Goal: Book appointment/travel/reservation

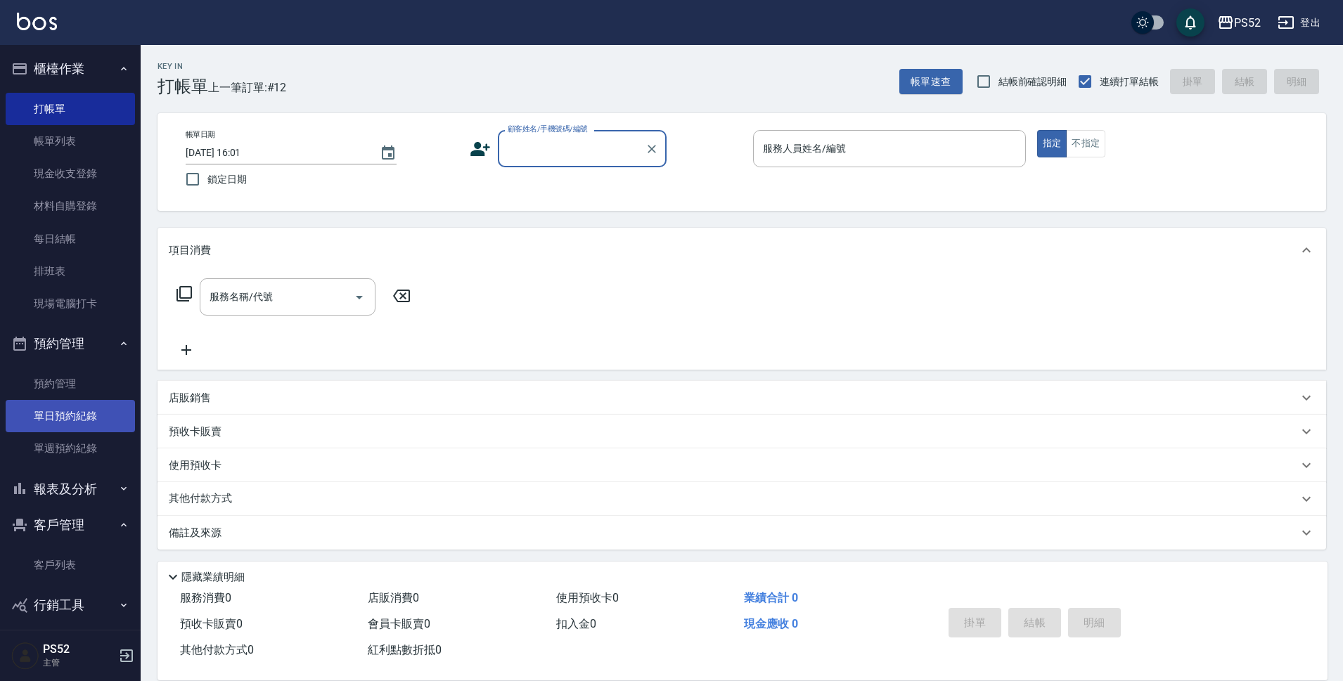
click at [68, 418] on link "單日預約紀錄" at bounding box center [70, 416] width 129 height 32
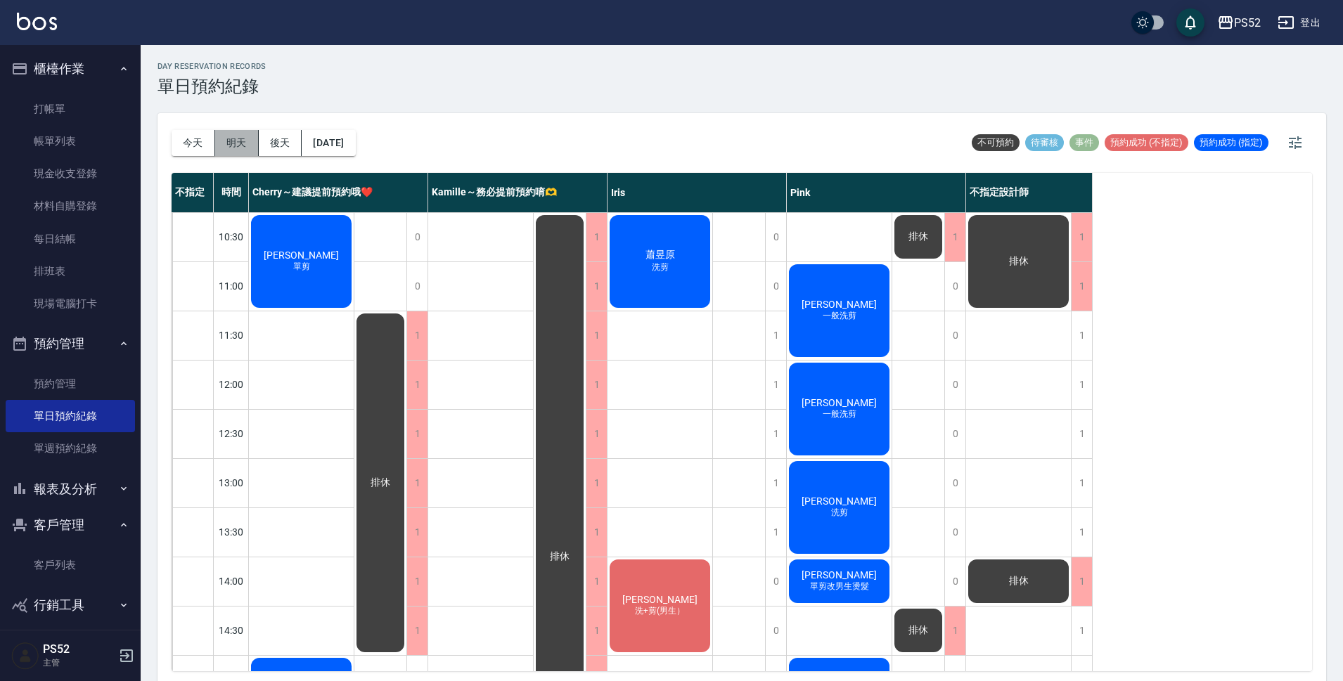
click at [242, 140] on button "明天" at bounding box center [237, 143] width 44 height 26
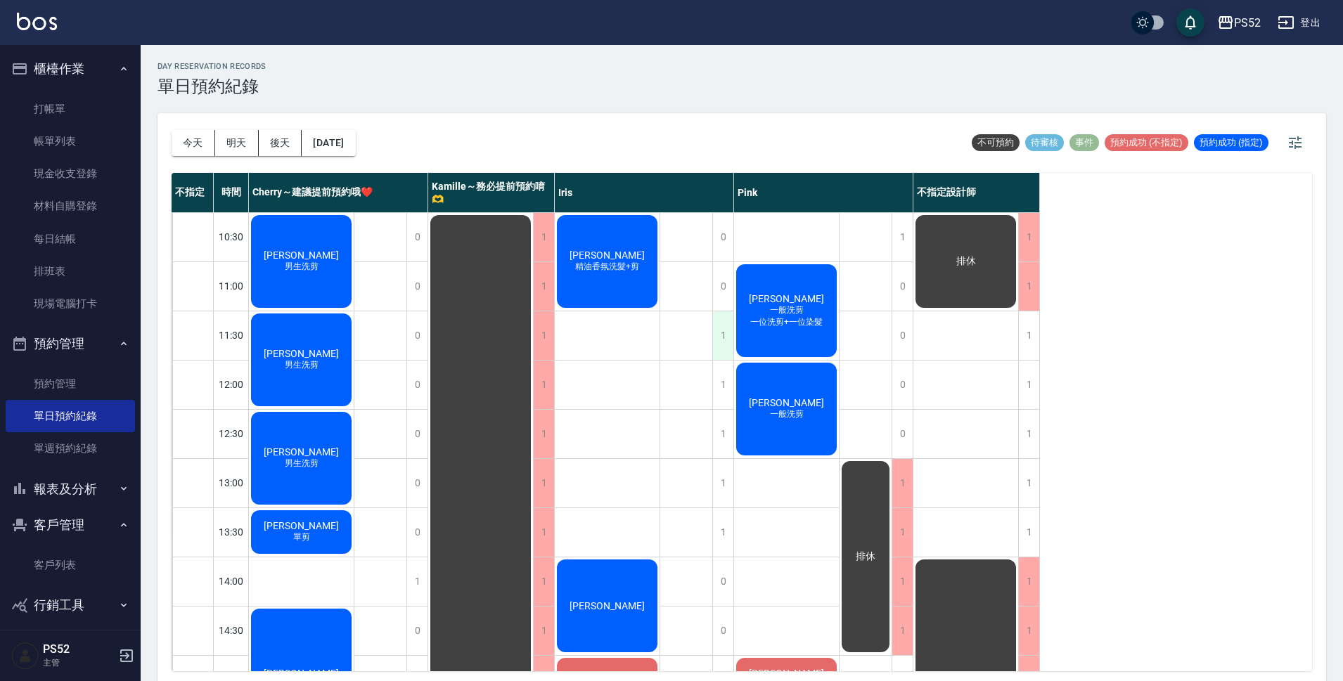
click at [718, 344] on div "1" at bounding box center [722, 335] width 21 height 49
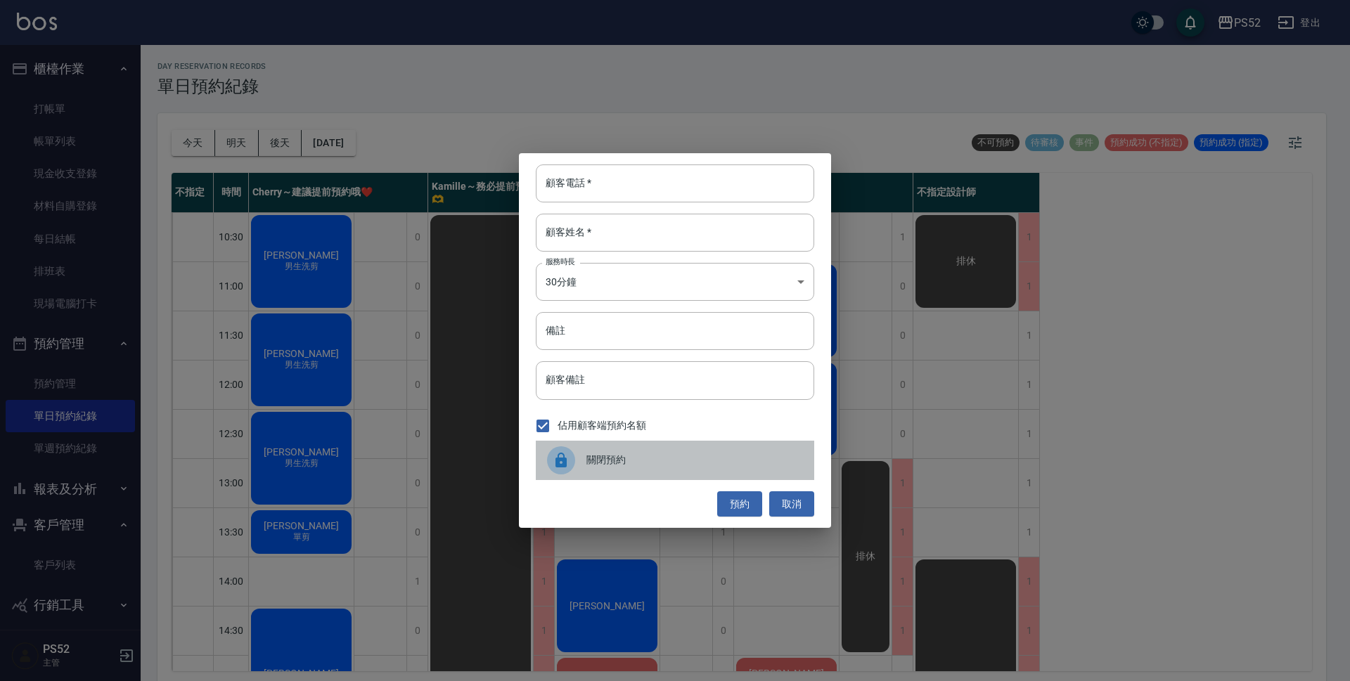
click at [659, 459] on span "關閉預約" at bounding box center [694, 460] width 217 height 15
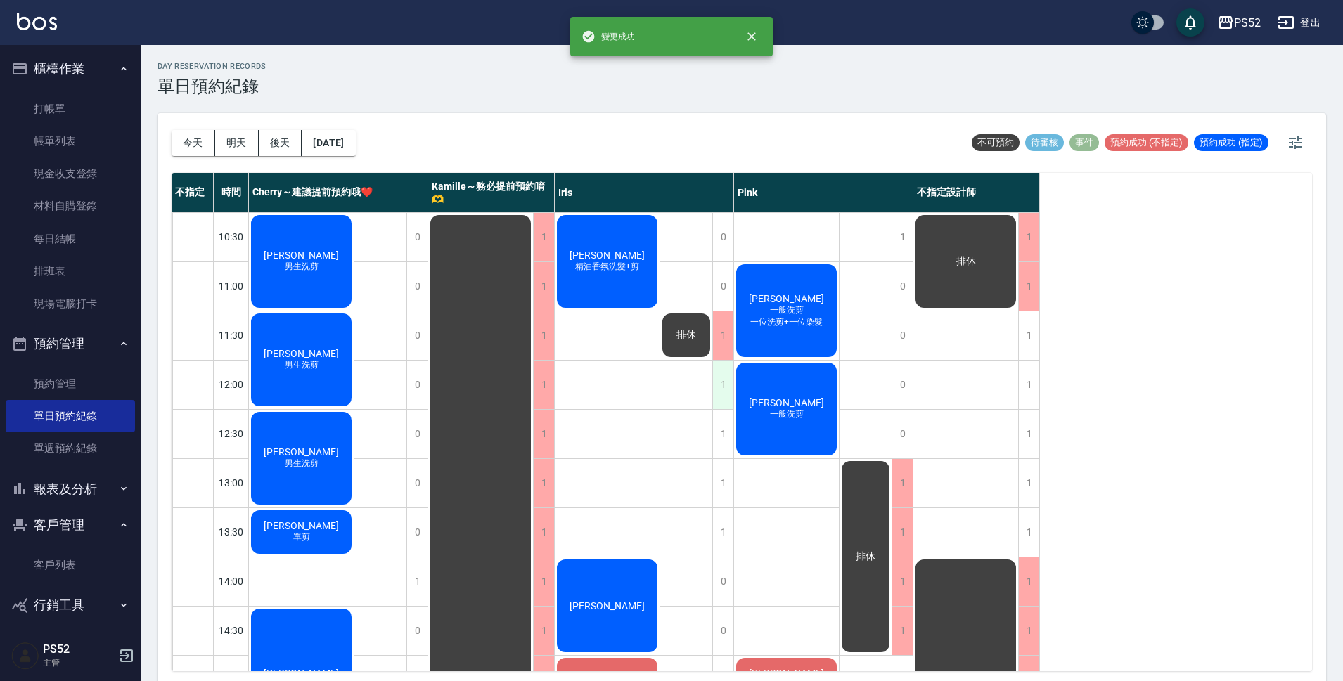
click at [719, 387] on div "1" at bounding box center [722, 385] width 21 height 49
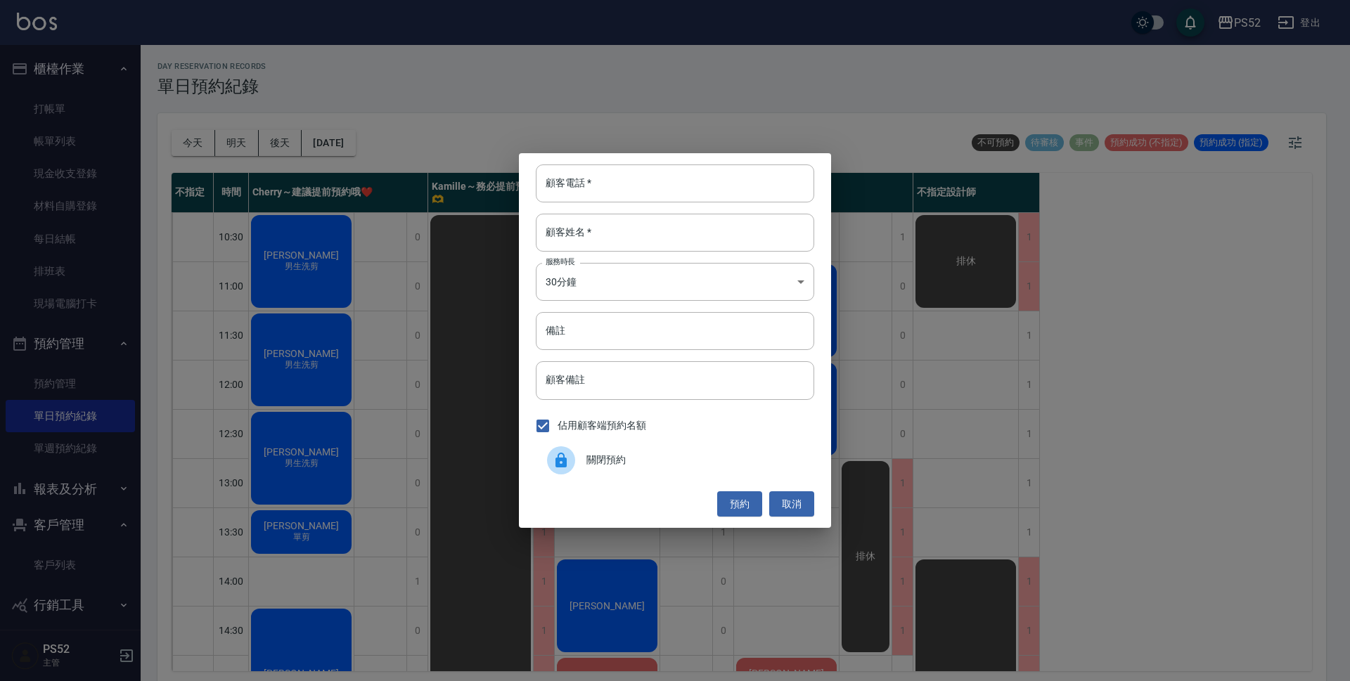
click at [649, 458] on span "關閉預約" at bounding box center [694, 460] width 217 height 15
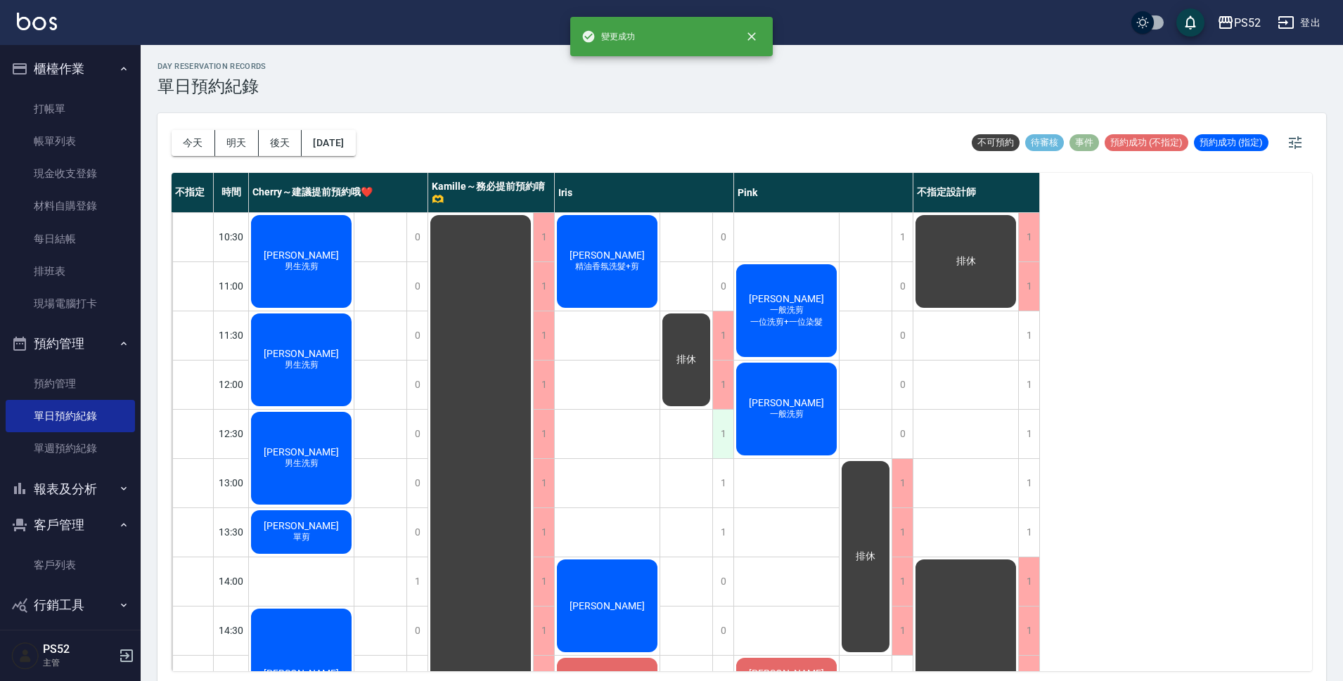
click at [718, 447] on div "1" at bounding box center [722, 434] width 21 height 49
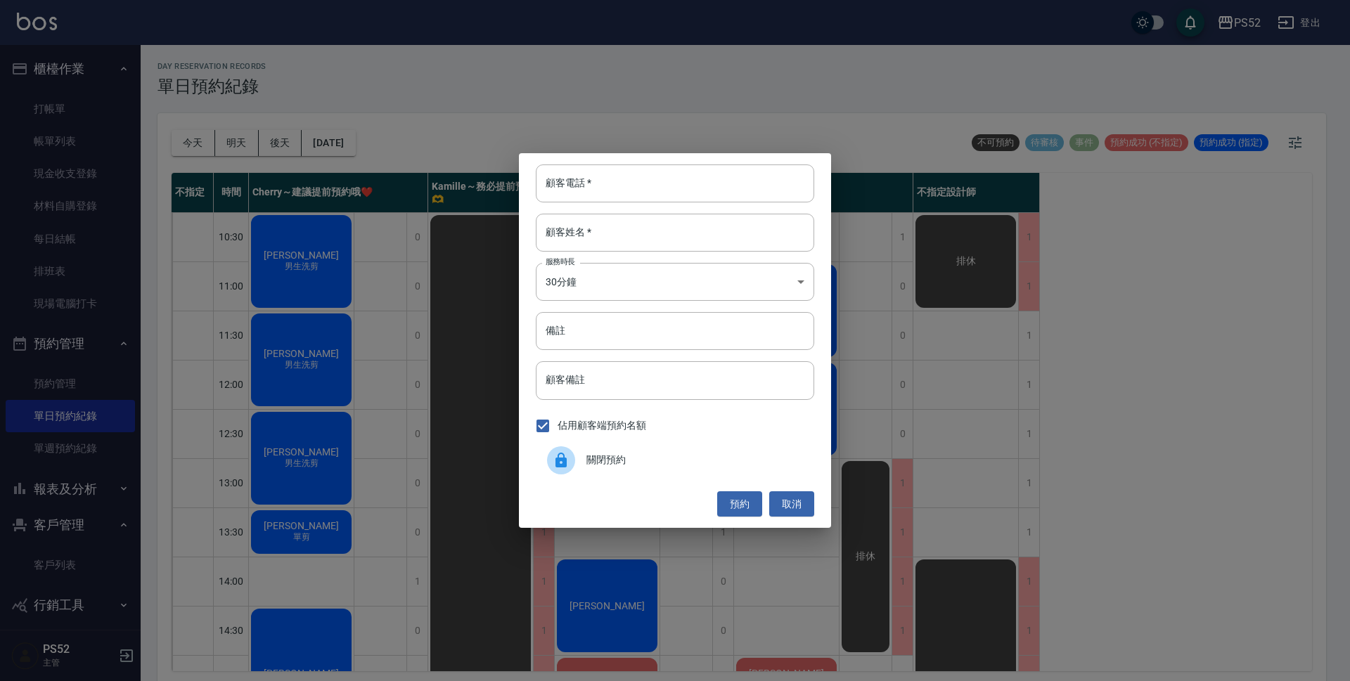
click at [688, 469] on div "關閉預約" at bounding box center [675, 460] width 278 height 39
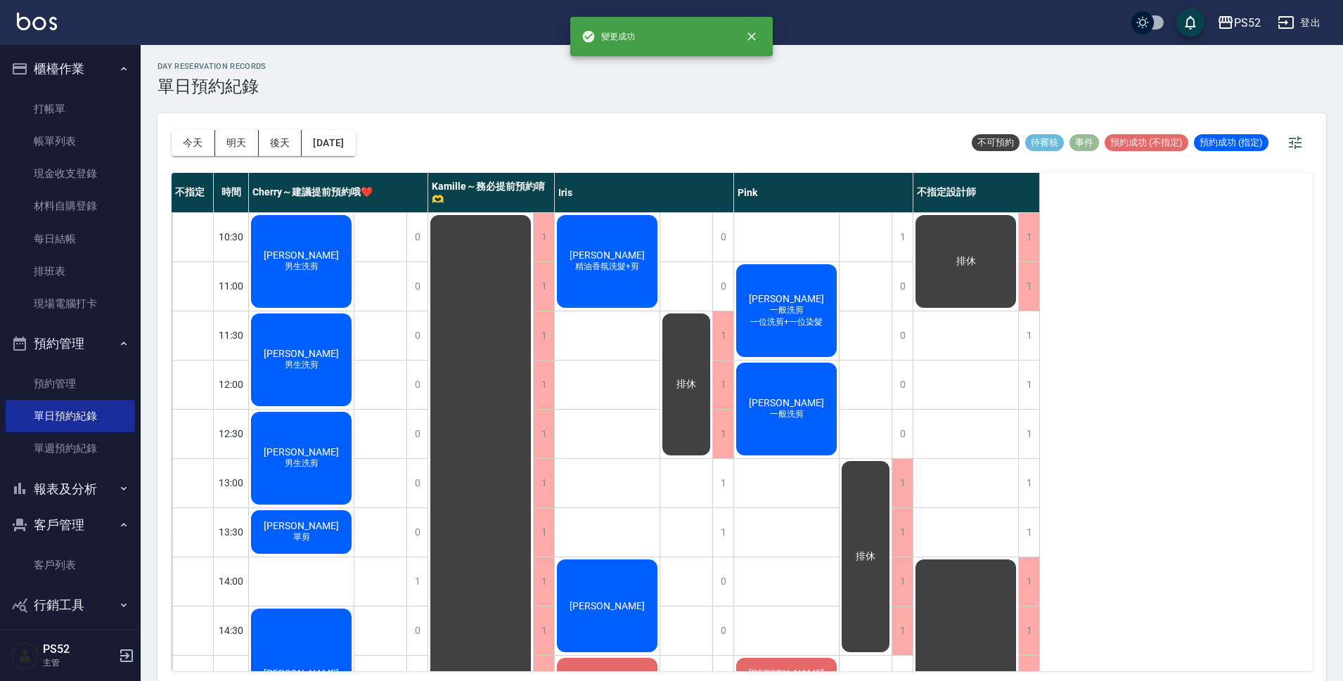
click at [728, 474] on div "1" at bounding box center [722, 483] width 21 height 49
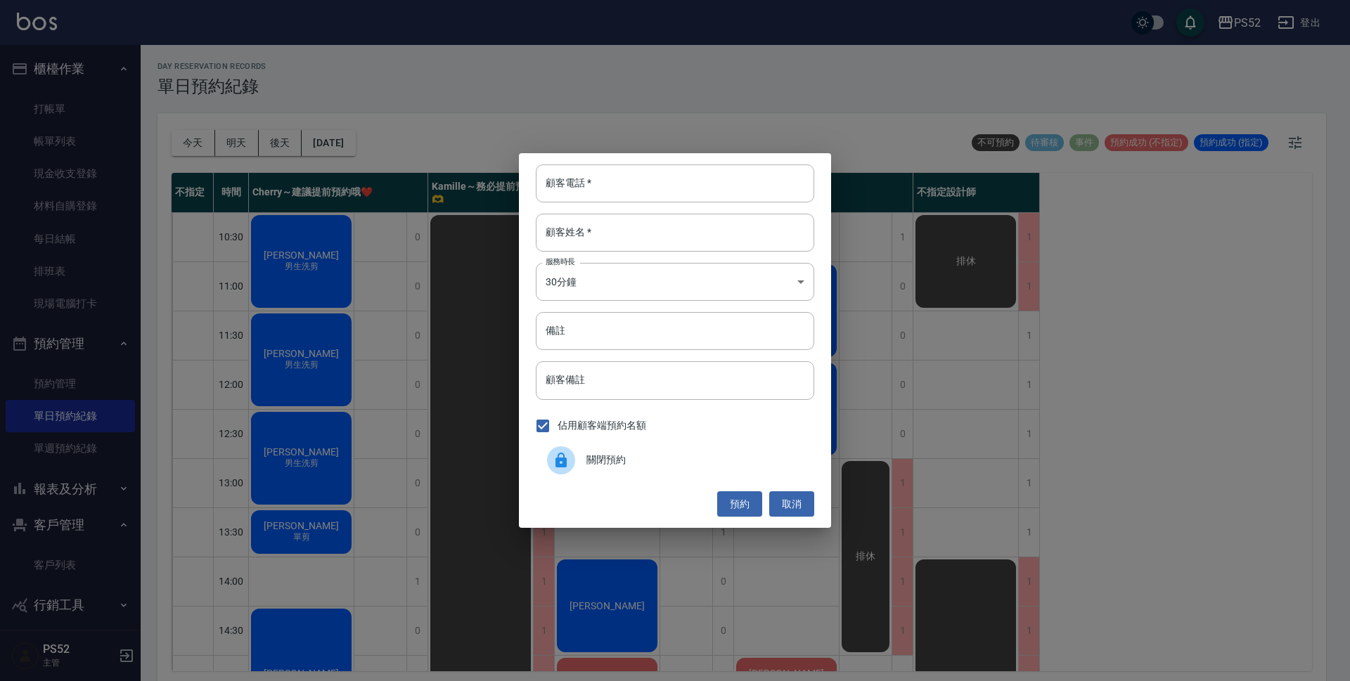
click at [645, 451] on div "關閉預約" at bounding box center [675, 460] width 278 height 39
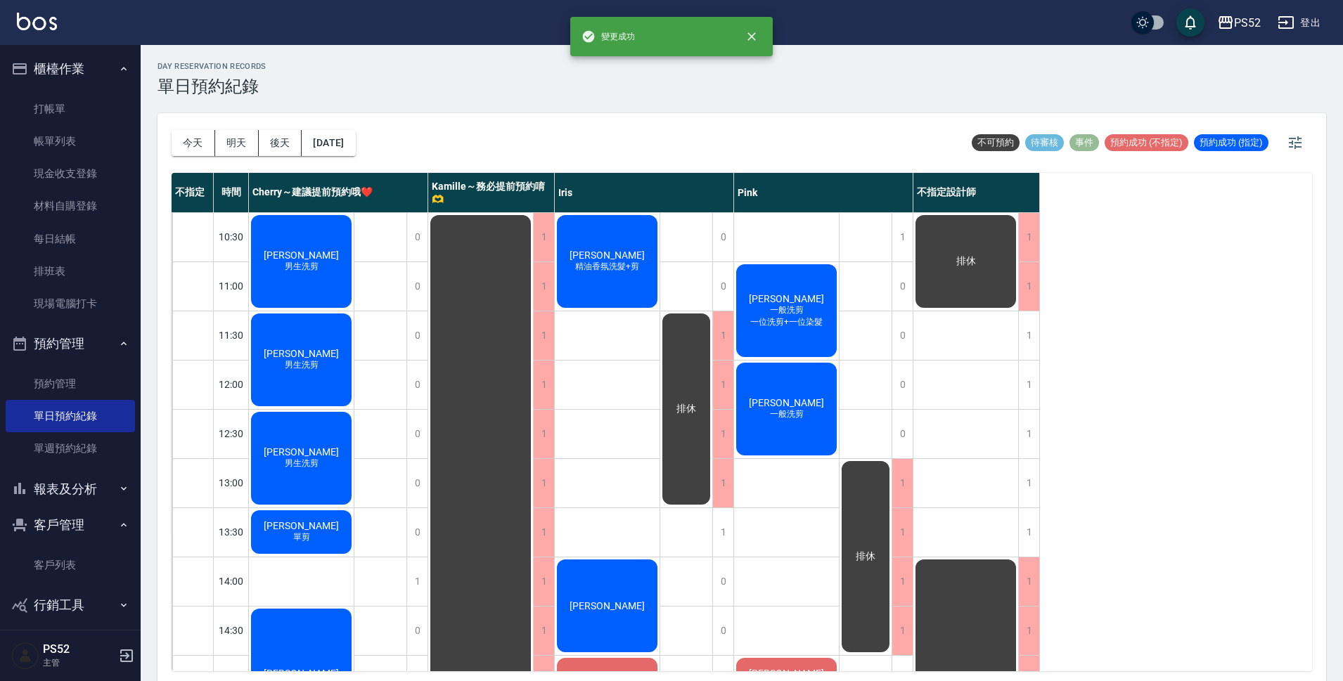
click at [717, 530] on div "1" at bounding box center [722, 532] width 21 height 49
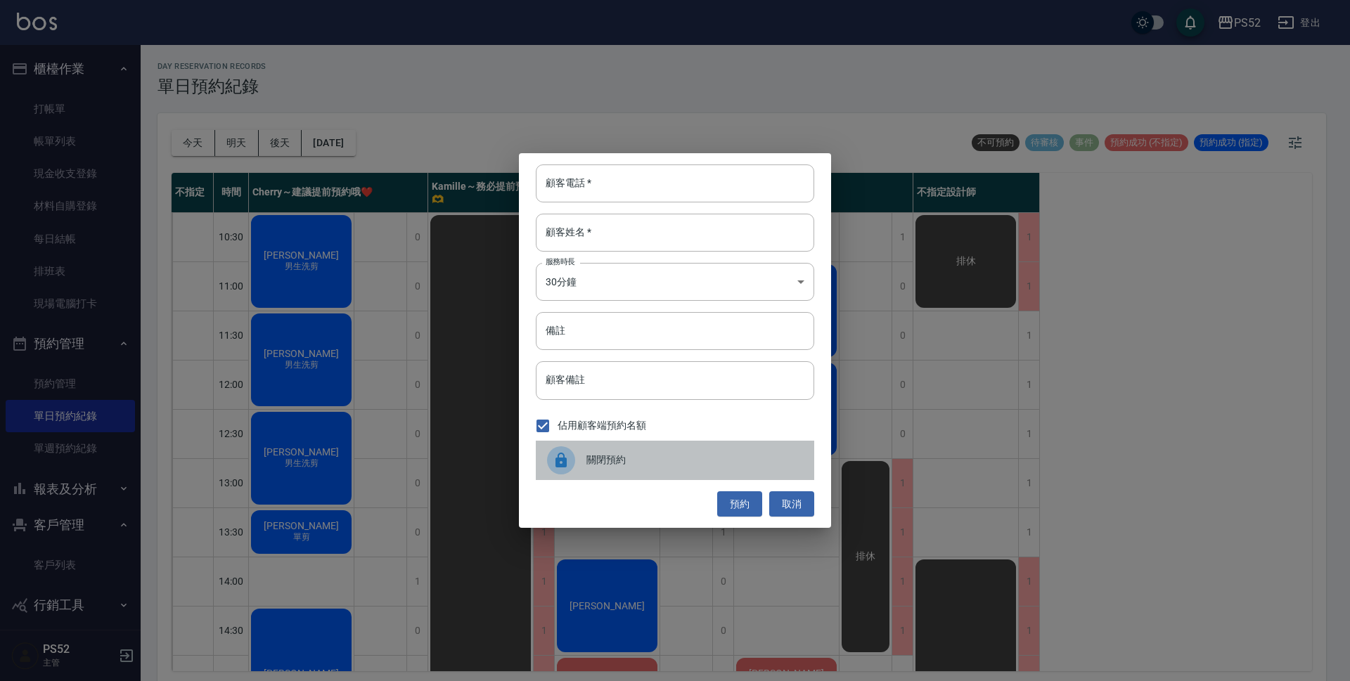
click at [712, 475] on div "關閉預約" at bounding box center [675, 460] width 278 height 39
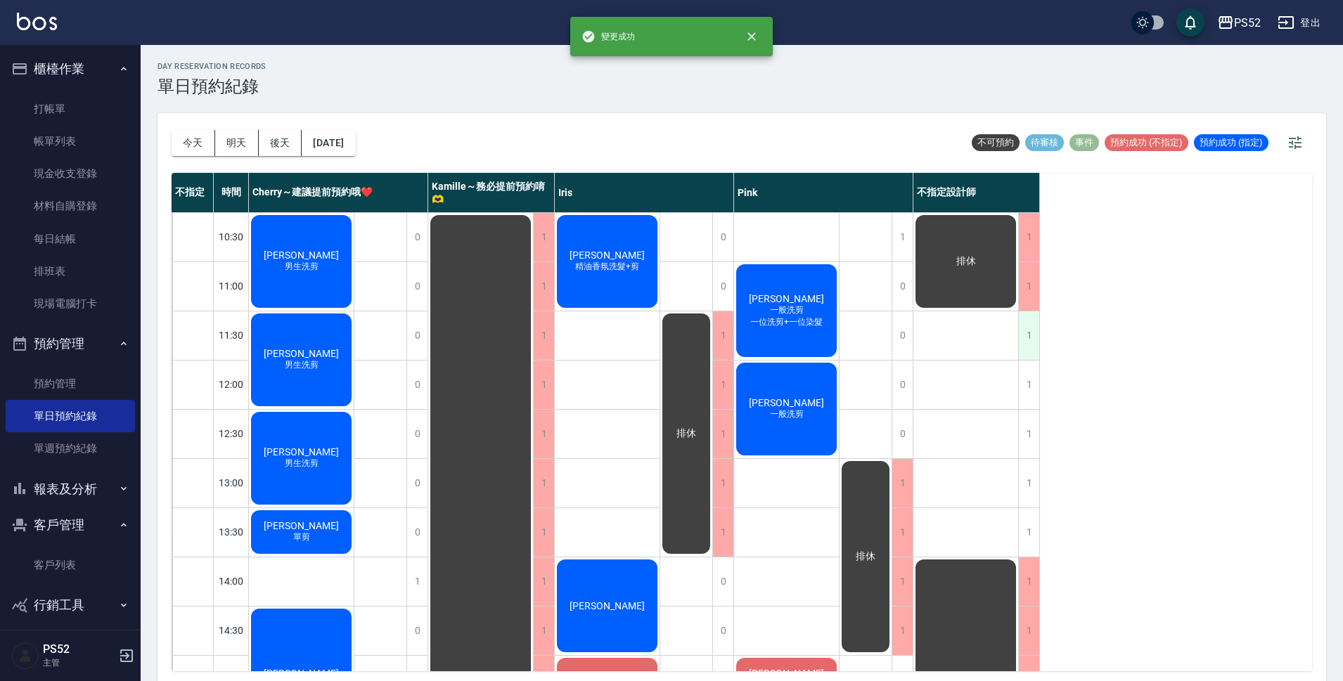
click at [1030, 321] on div "1" at bounding box center [1028, 335] width 21 height 49
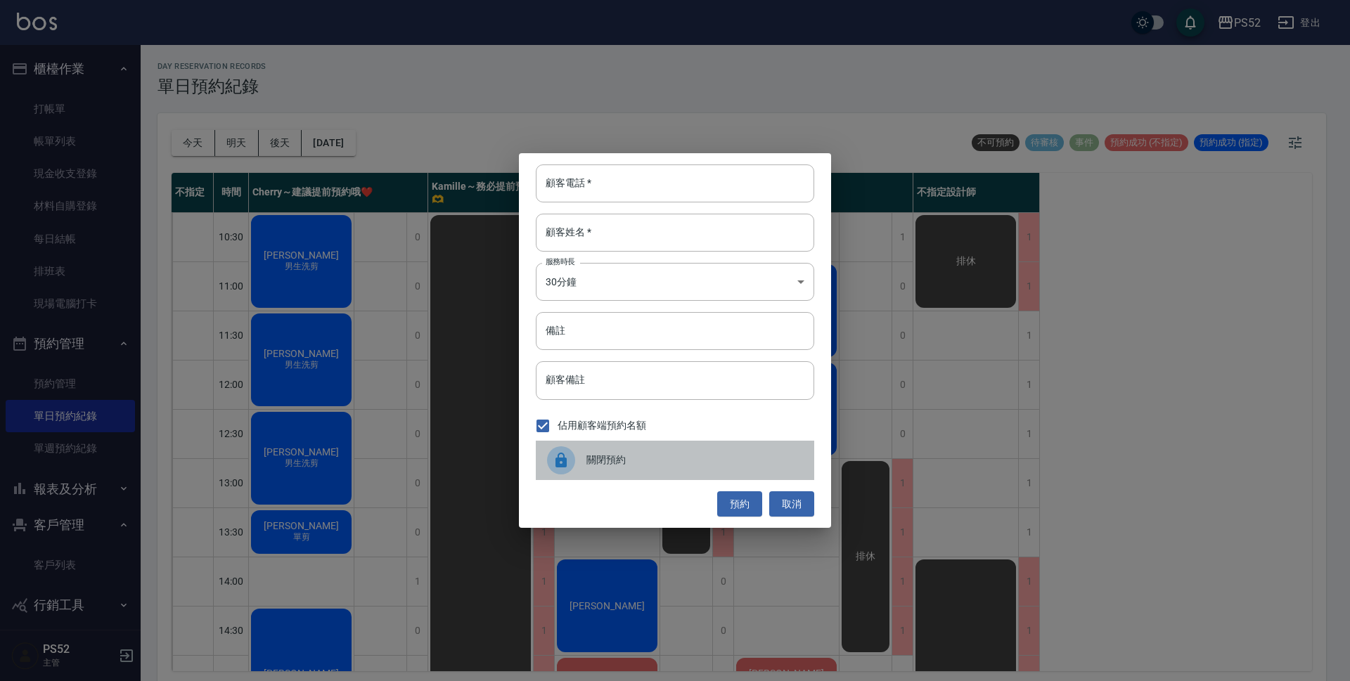
click at [675, 461] on span "關閉預約" at bounding box center [694, 460] width 217 height 15
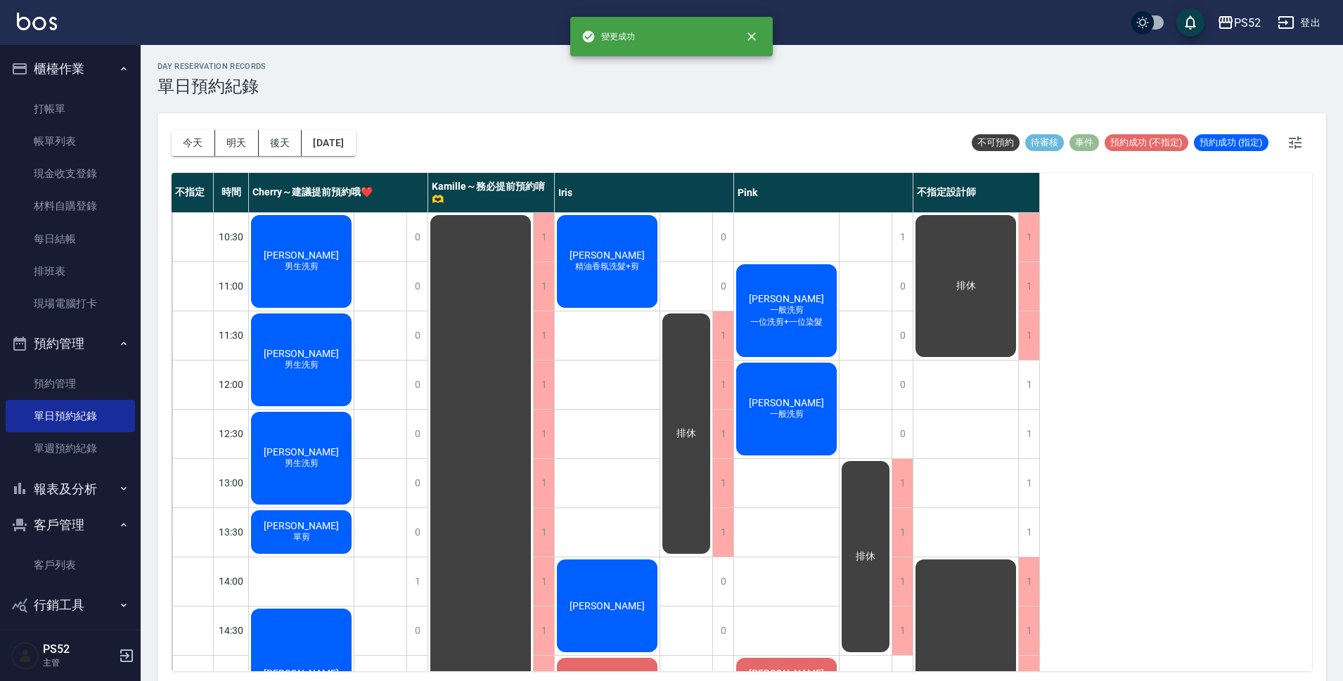
click at [1042, 401] on div "不指定 時間 Cherry～建議提前預約哦❤️ [PERSON_NAME]～務必提前預約唷🫶 [PERSON_NAME] 不指定設計師 10:30 11:00…" at bounding box center [742, 422] width 1140 height 498
click at [1027, 386] on div "1" at bounding box center [1028, 385] width 21 height 49
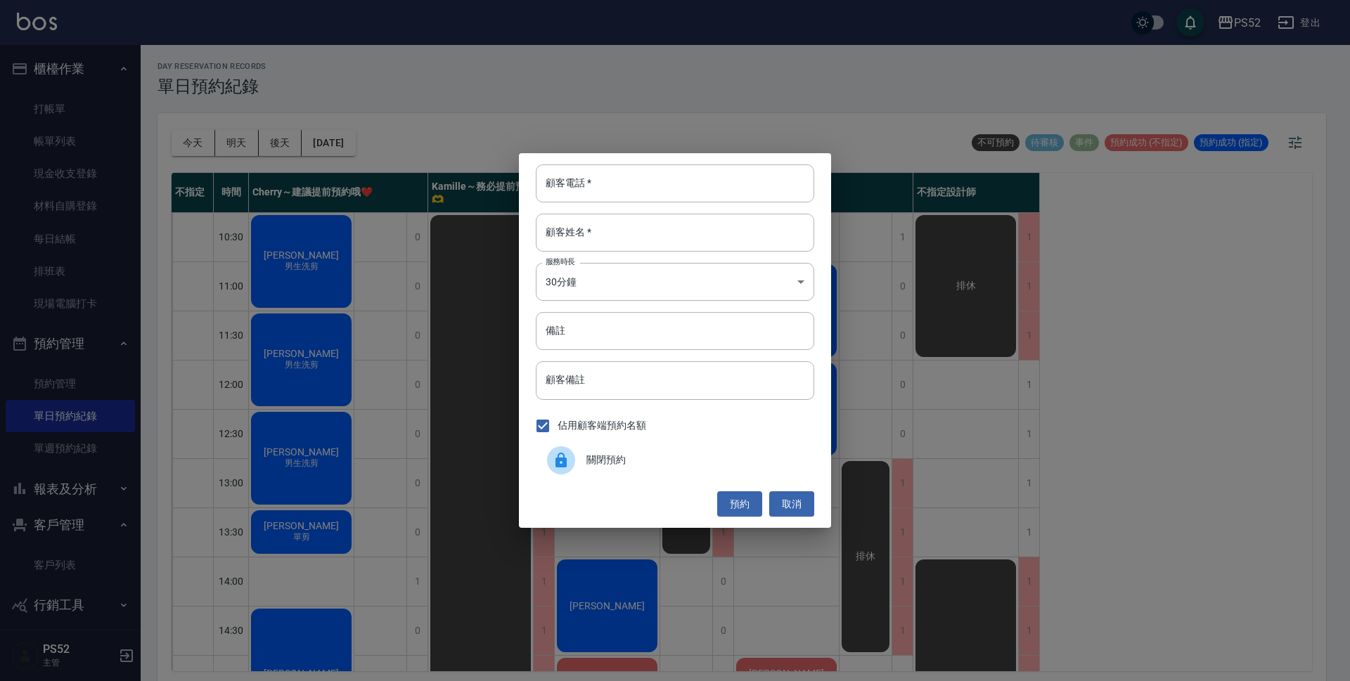
click at [713, 453] on span "關閉預約" at bounding box center [694, 460] width 217 height 15
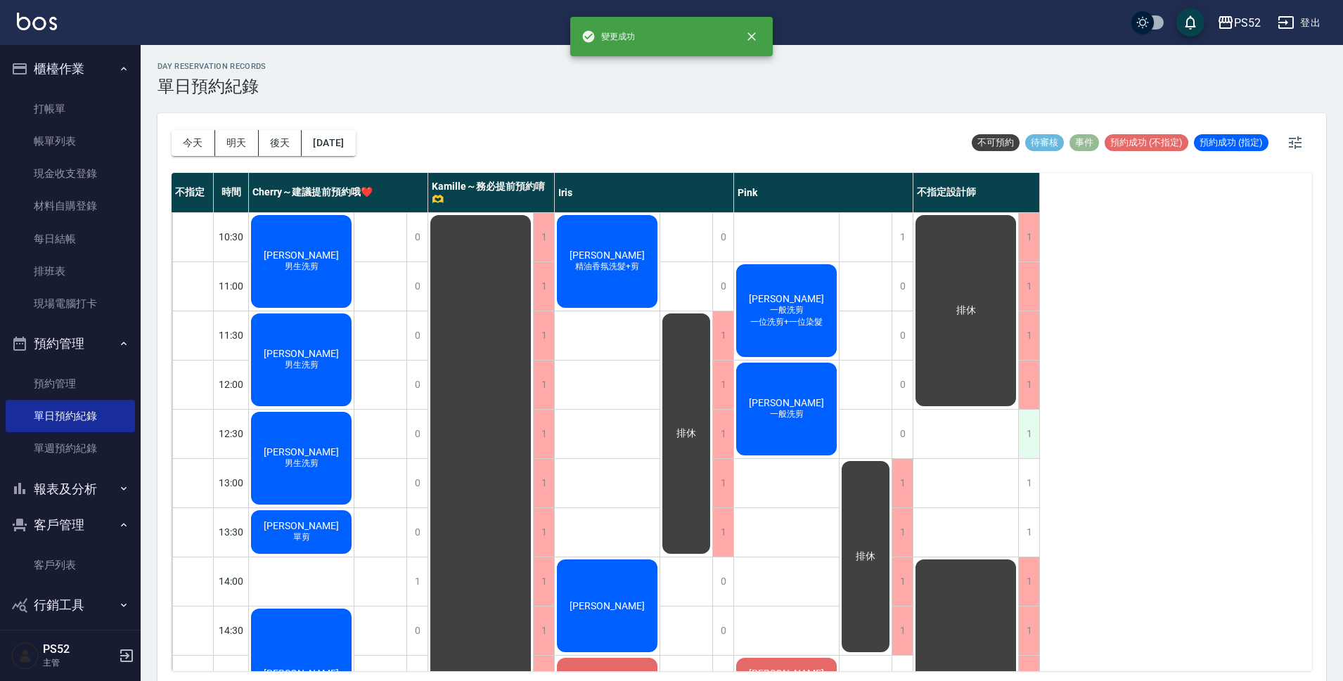
click at [1019, 451] on div "1" at bounding box center [1028, 434] width 21 height 49
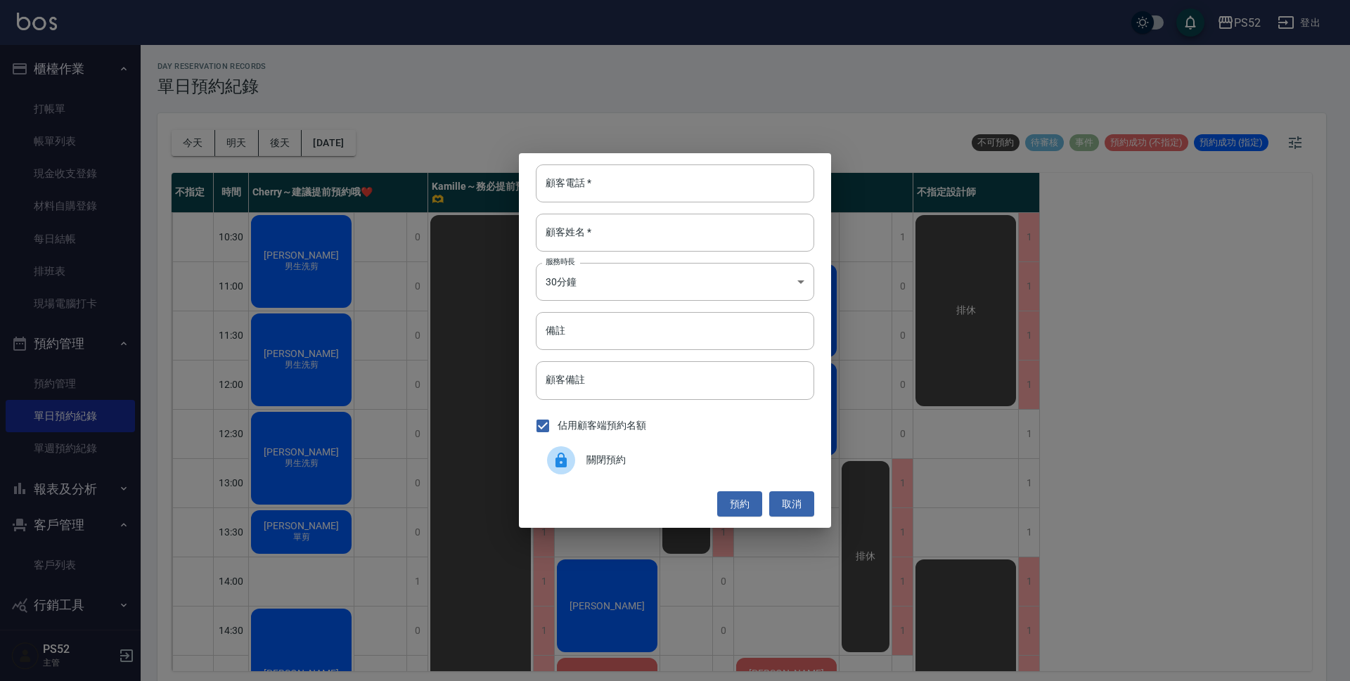
click at [656, 471] on div "關閉預約" at bounding box center [675, 460] width 278 height 39
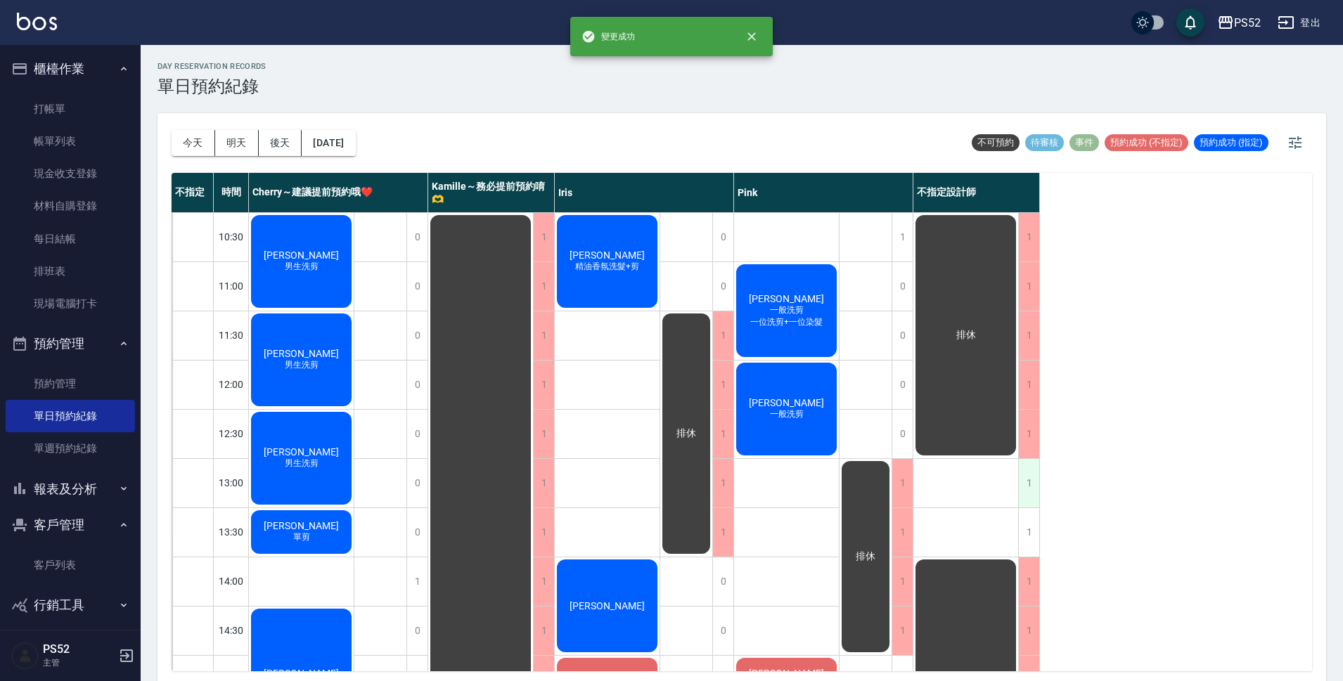
click at [1020, 472] on div "1" at bounding box center [1028, 483] width 21 height 49
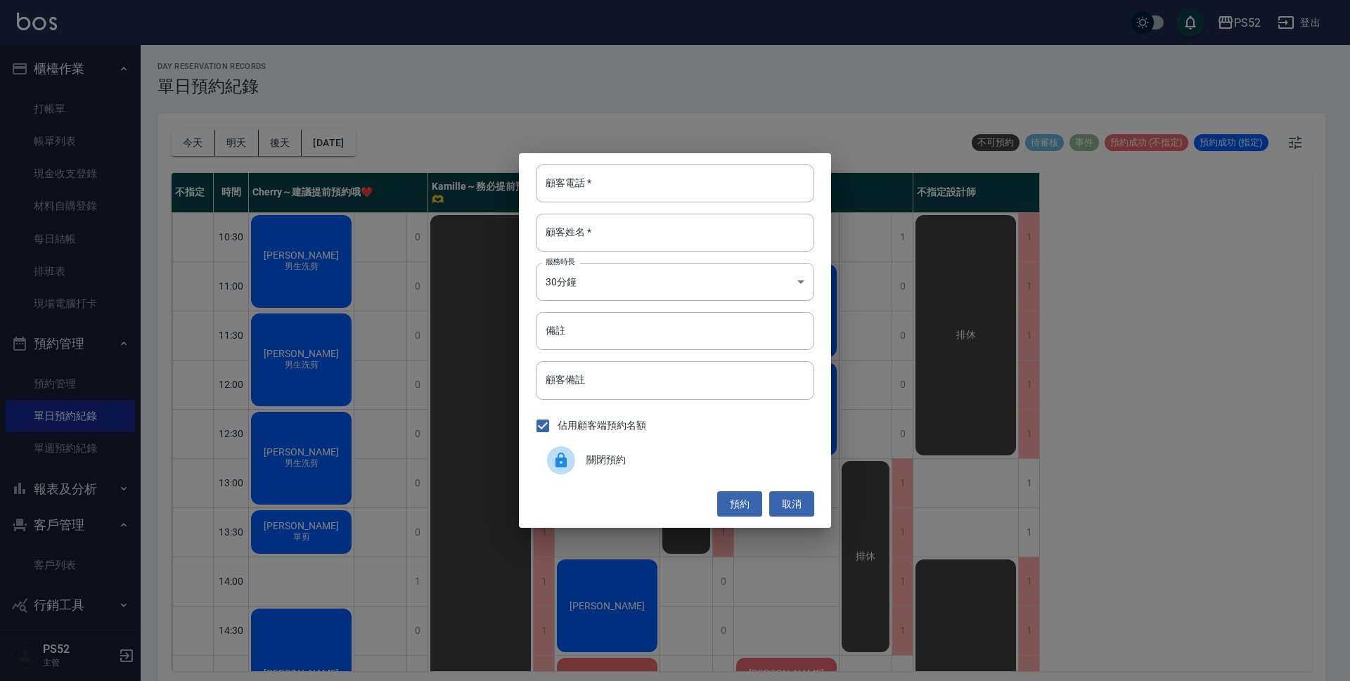
click at [749, 454] on span "關閉預約" at bounding box center [694, 460] width 217 height 15
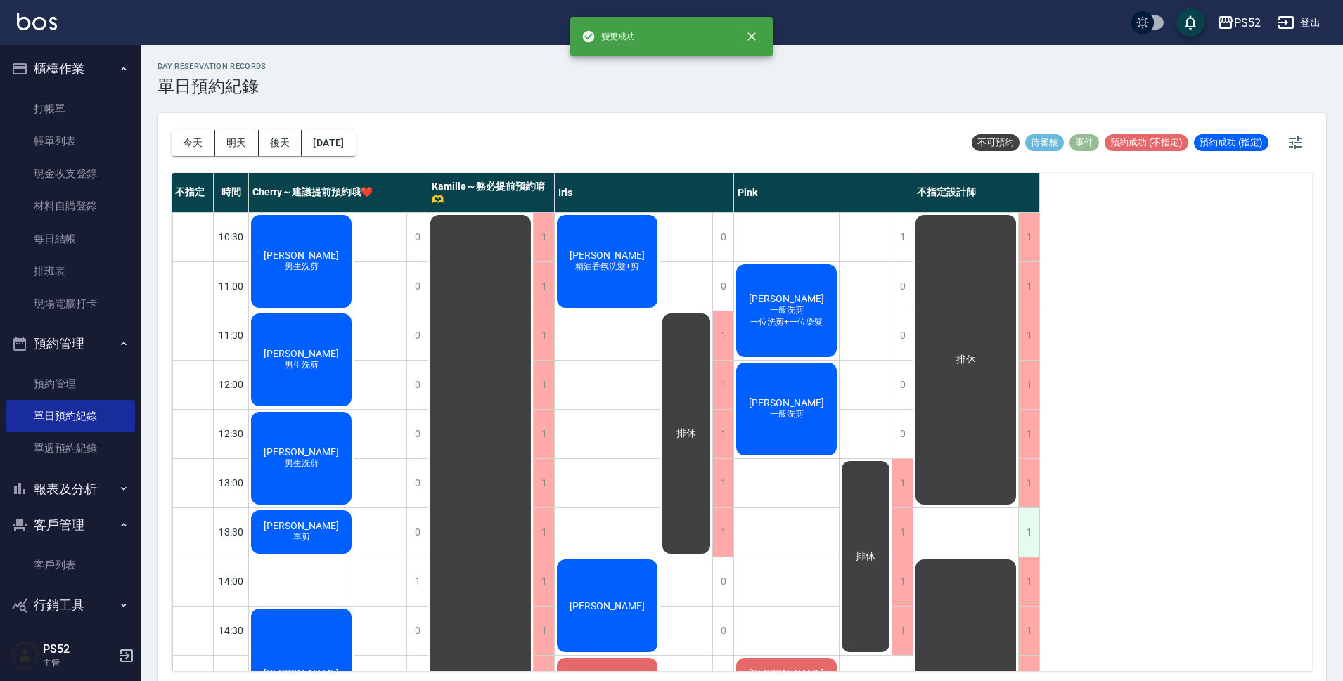
click at [1026, 524] on div "1" at bounding box center [1028, 532] width 21 height 49
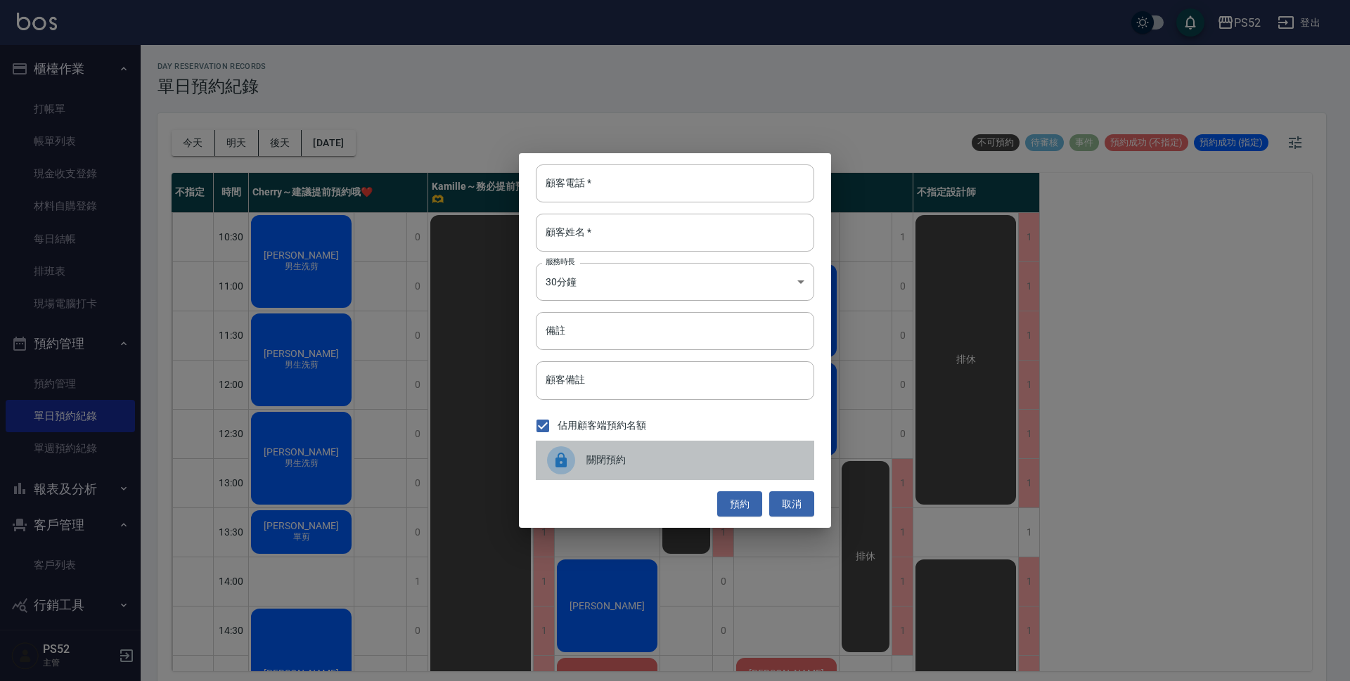
click at [713, 466] on span "關閉預約" at bounding box center [694, 460] width 217 height 15
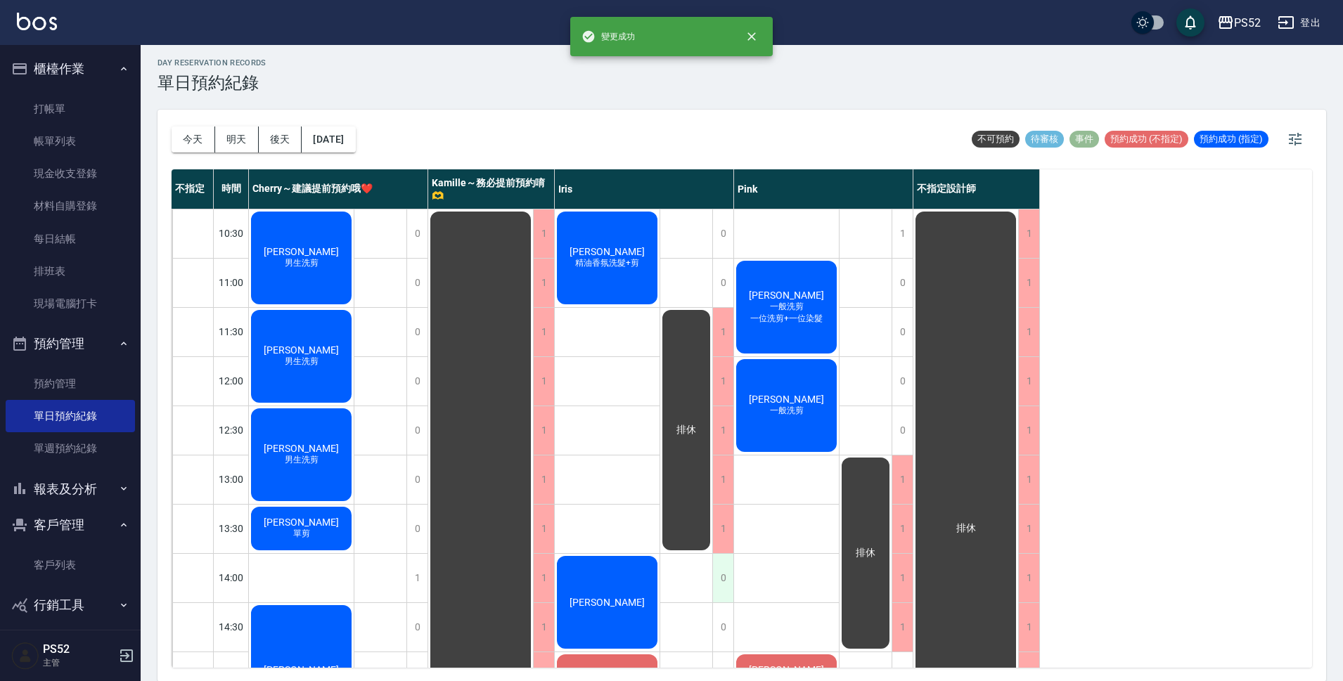
scroll to position [4, 0]
click at [1117, 538] on div "不指定 時間 Cherry～建議提前預約哦❤️ [PERSON_NAME]～務必提前預約唷🫶 [PERSON_NAME] 不指定設計師 10:30 11:00…" at bounding box center [742, 418] width 1140 height 498
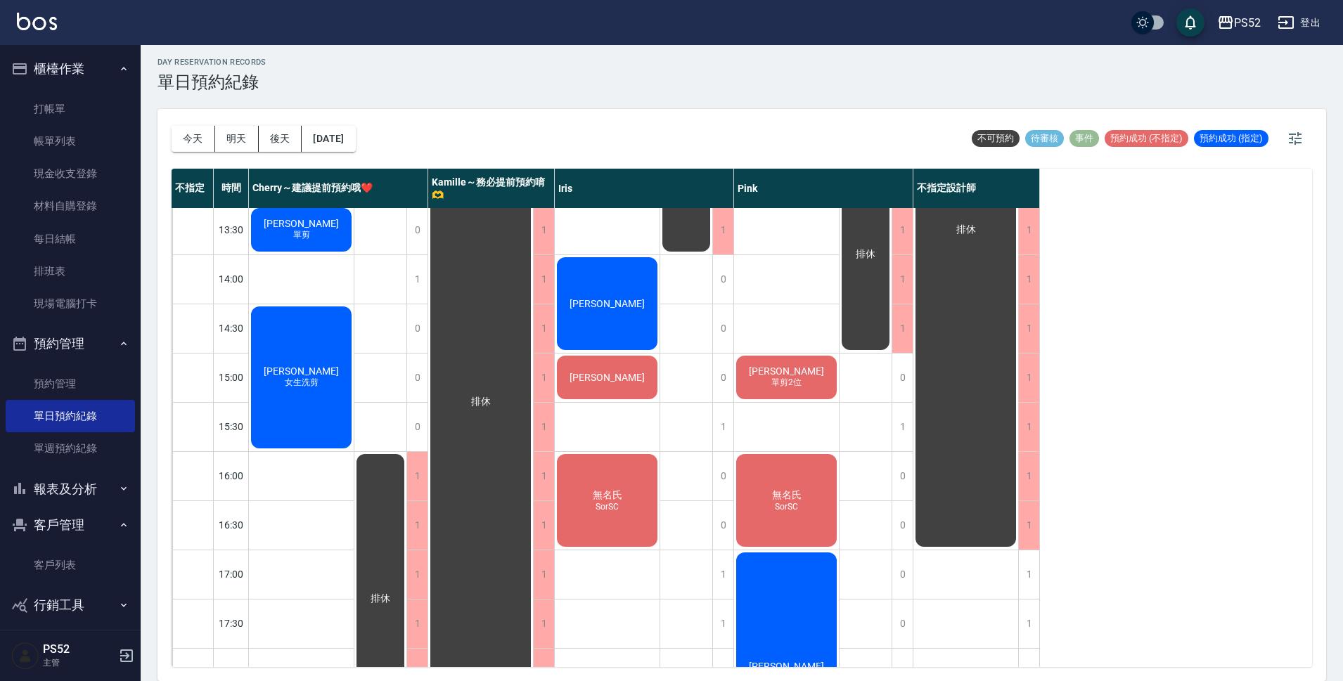
scroll to position [304, 0]
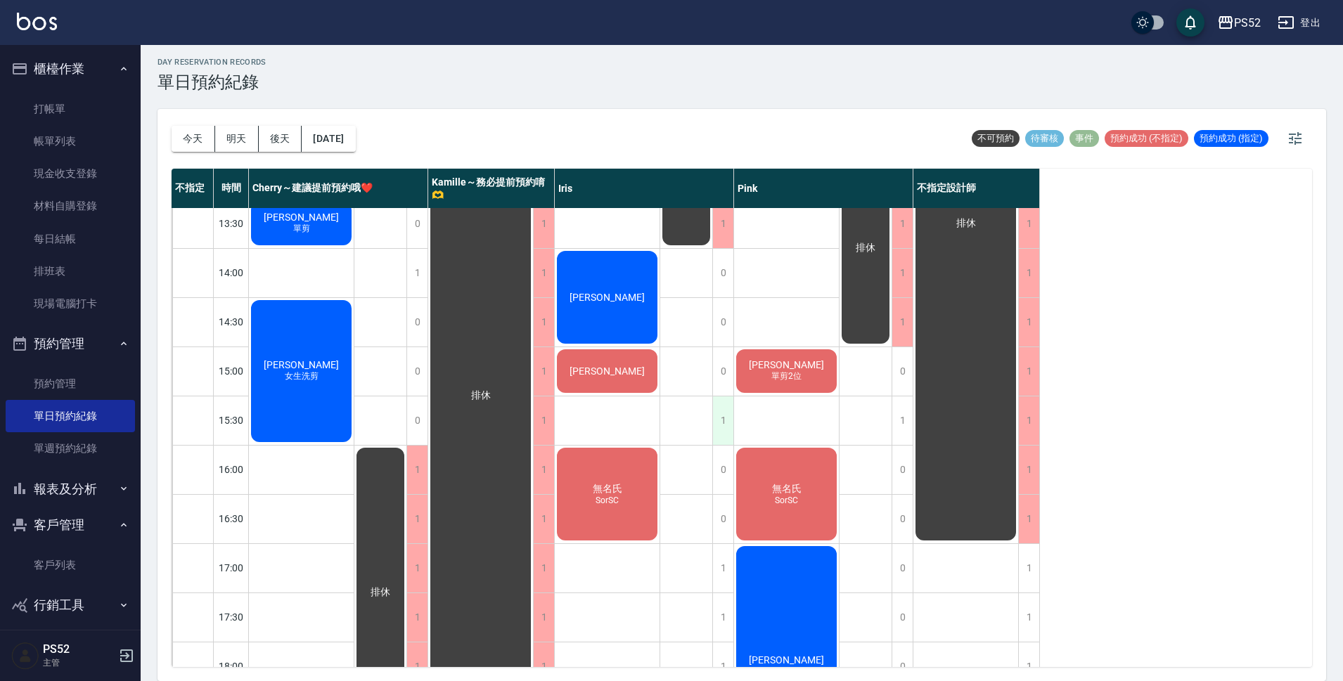
click at [722, 432] on div "1" at bounding box center [722, 420] width 21 height 49
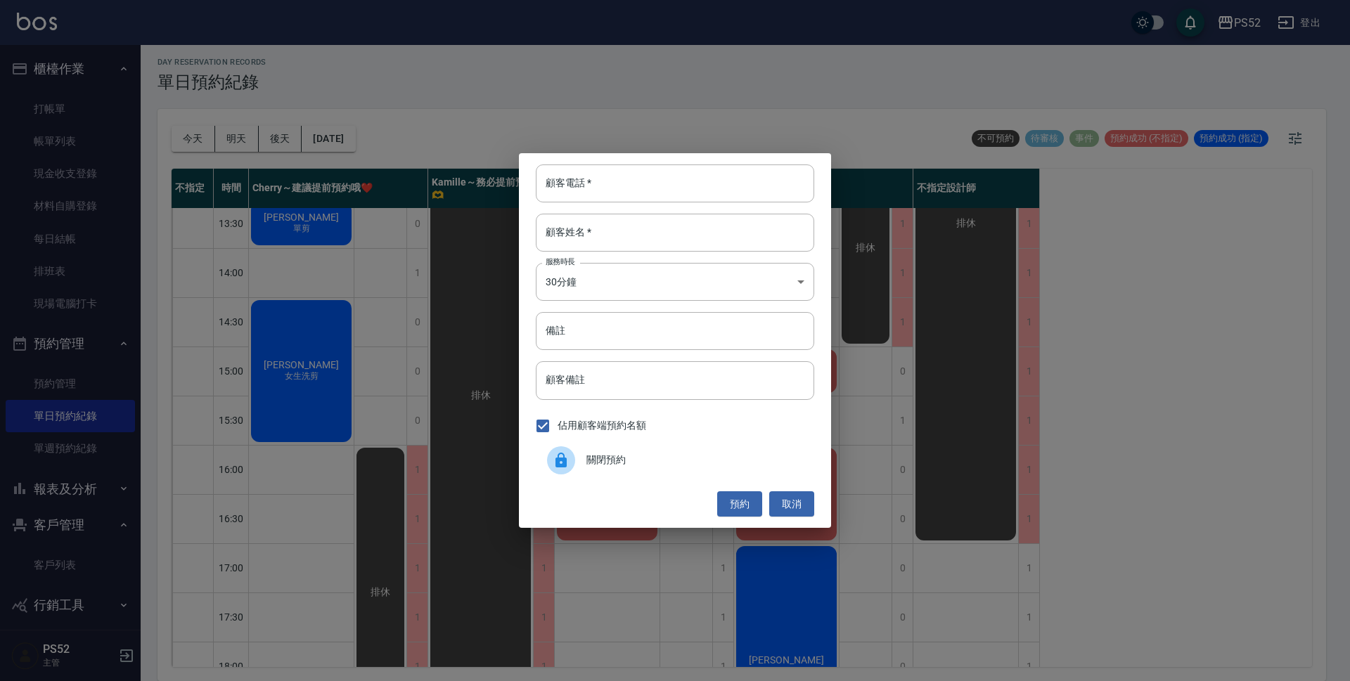
click at [754, 465] on span "關閉預約" at bounding box center [694, 460] width 217 height 15
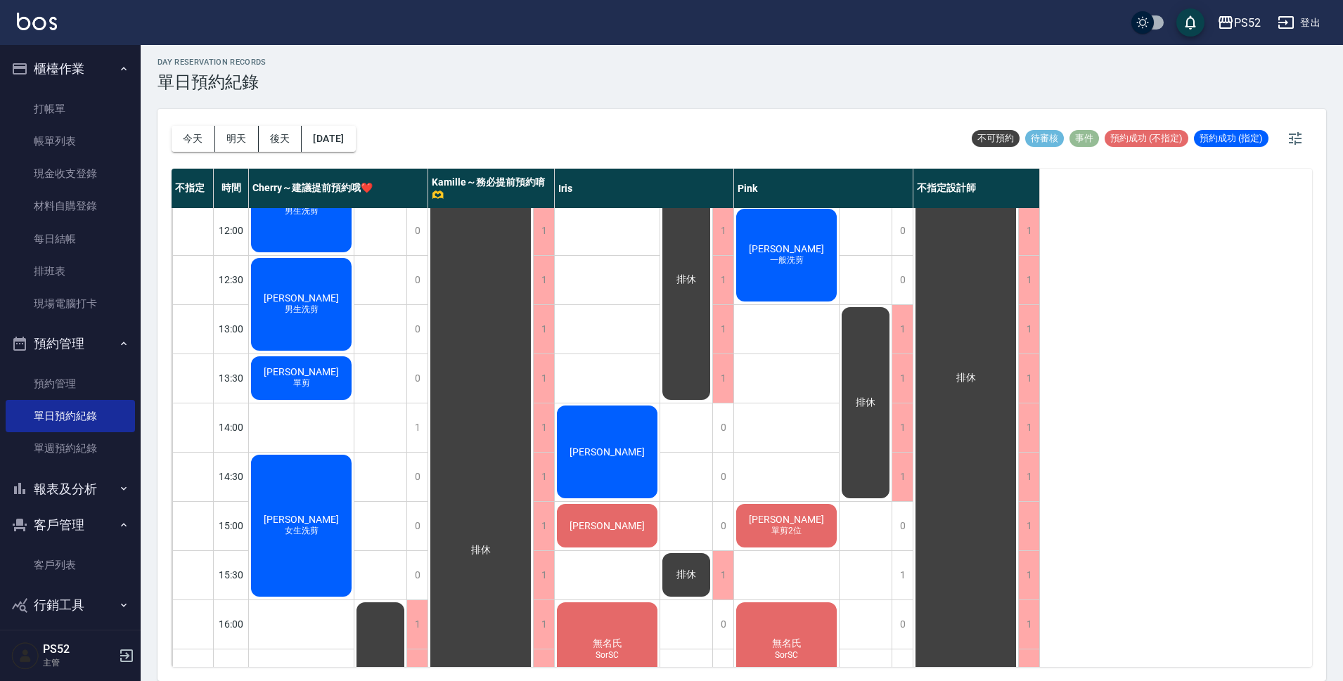
scroll to position [117, 0]
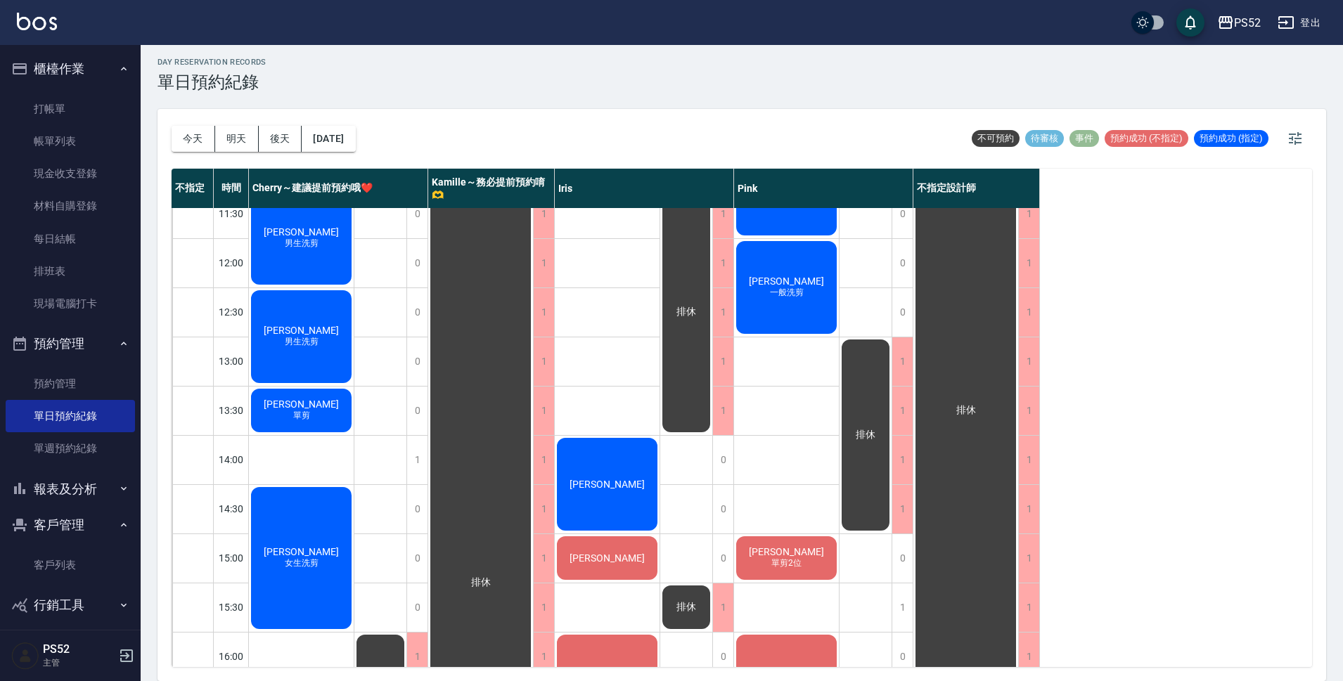
click at [676, 604] on span "排休" at bounding box center [685, 607] width 25 height 13
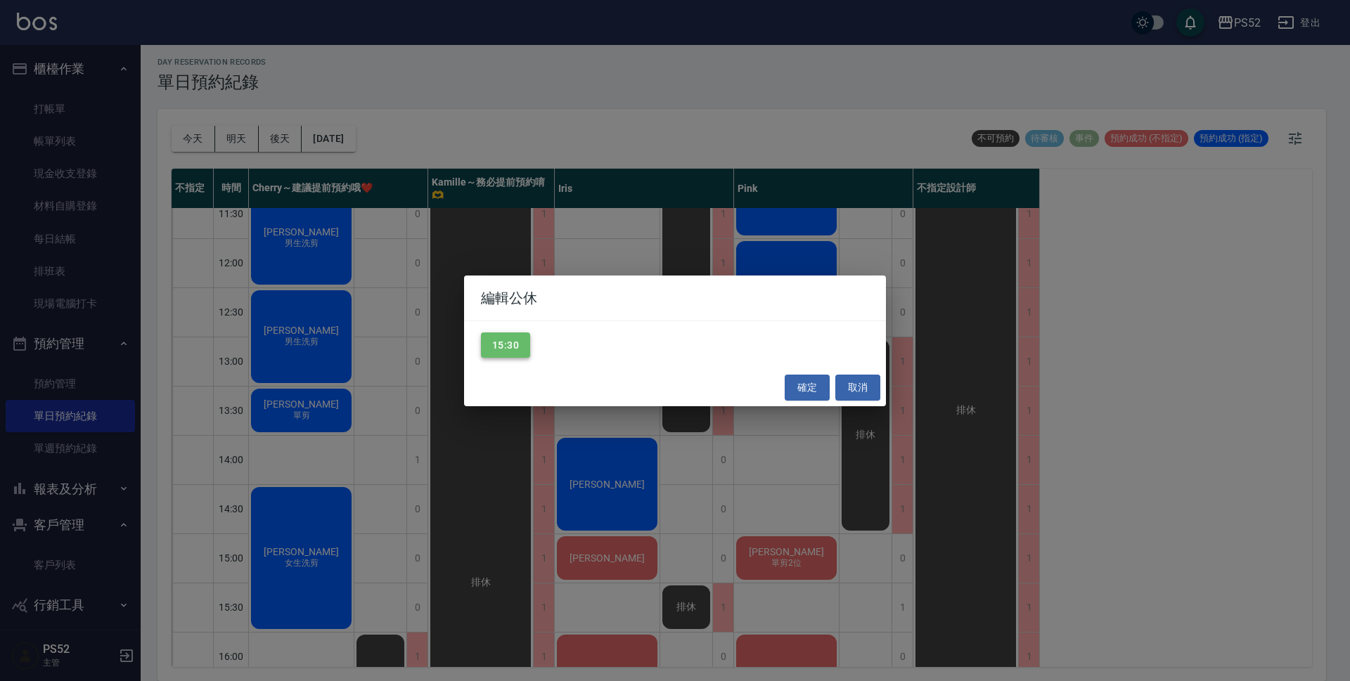
click at [502, 337] on button "15:30" at bounding box center [505, 345] width 49 height 26
click at [804, 375] on button "確定" at bounding box center [806, 388] width 45 height 26
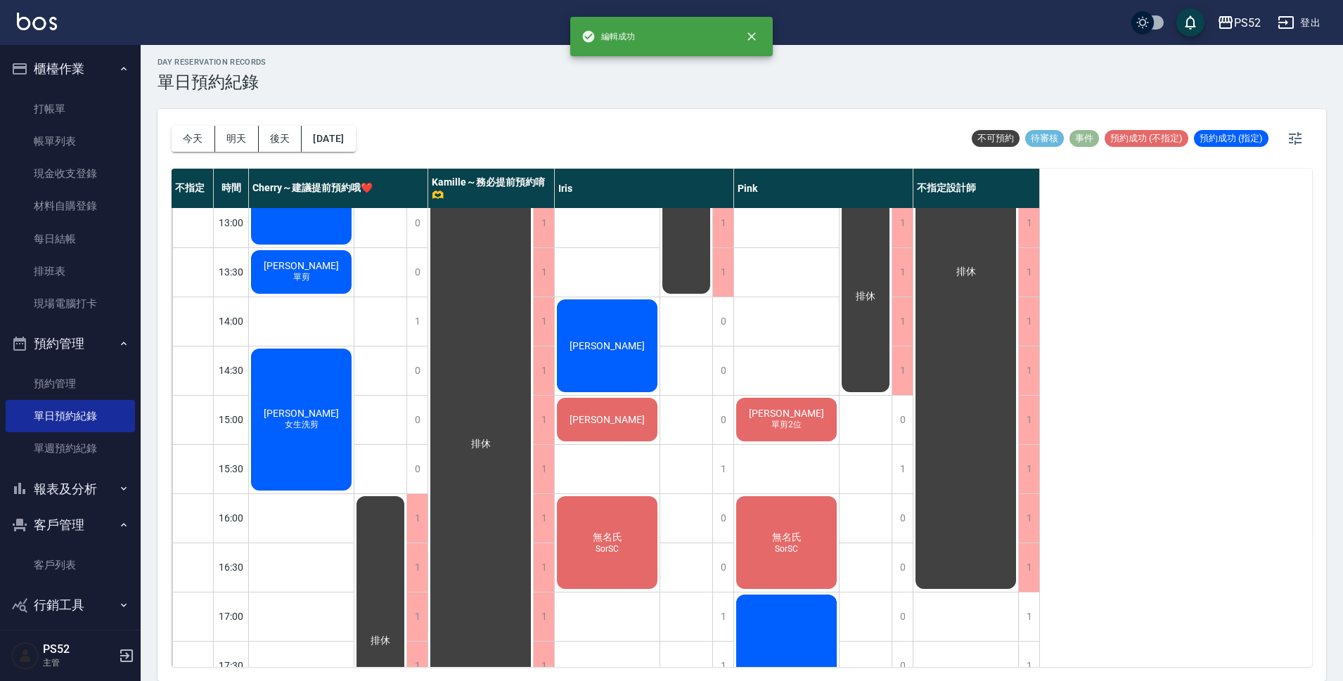
scroll to position [258, 0]
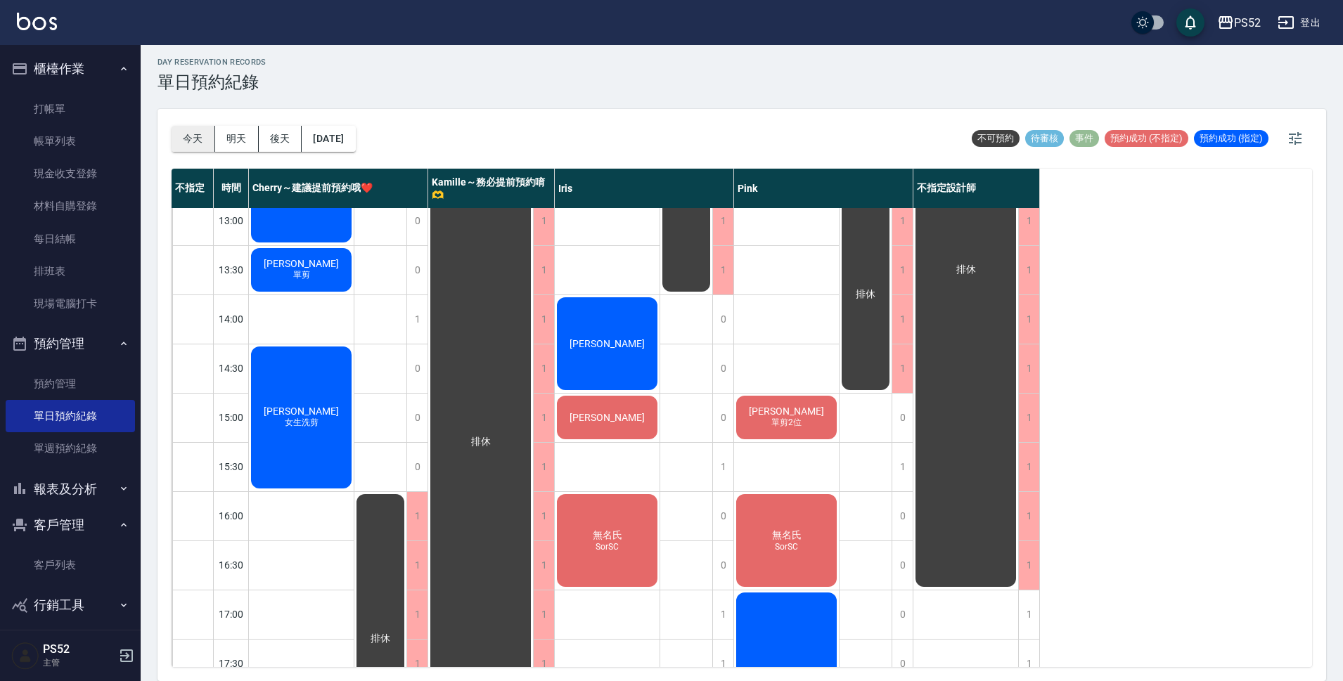
click at [202, 149] on button "今天" at bounding box center [194, 139] width 44 height 26
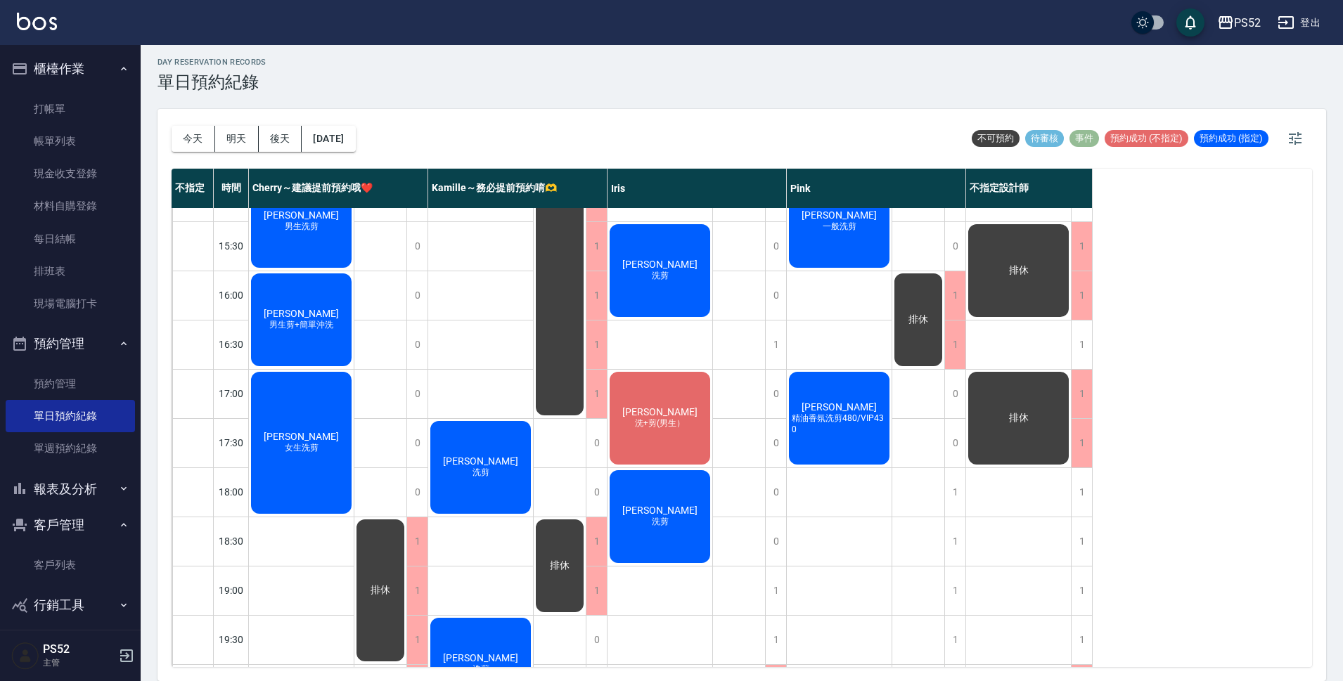
scroll to position [538, 0]
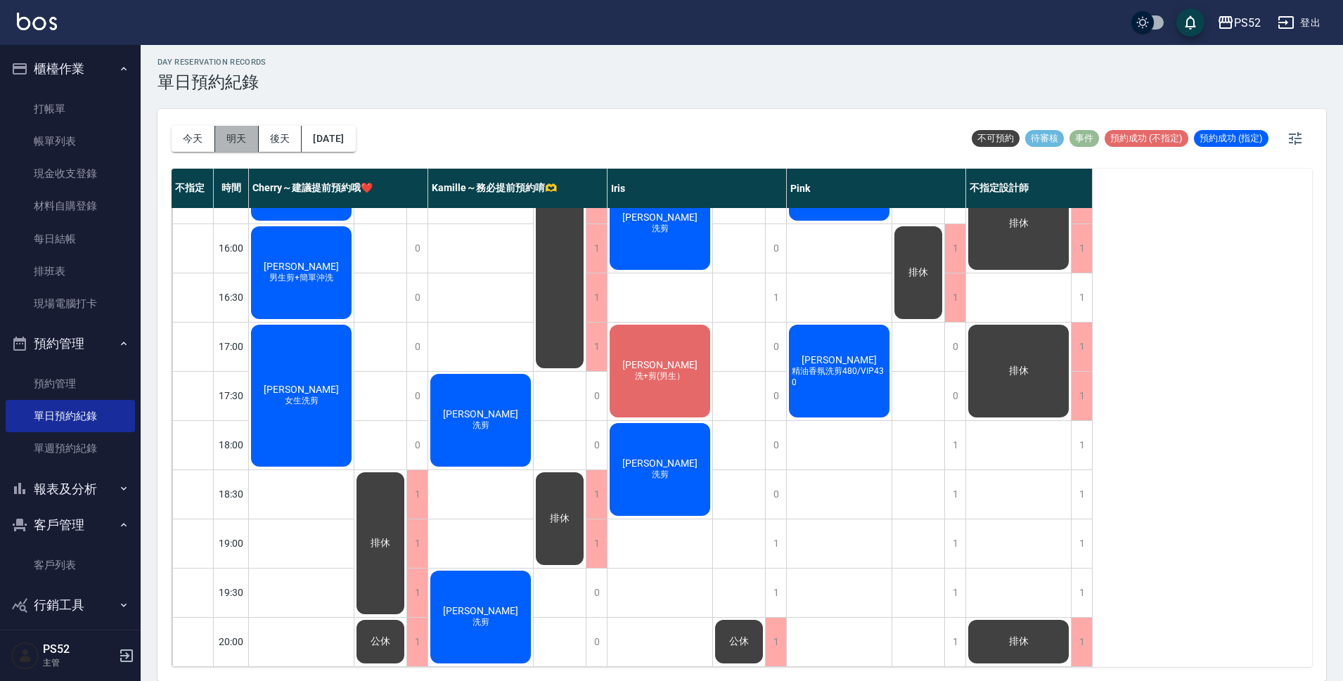
click at [221, 138] on button "明天" at bounding box center [237, 139] width 44 height 26
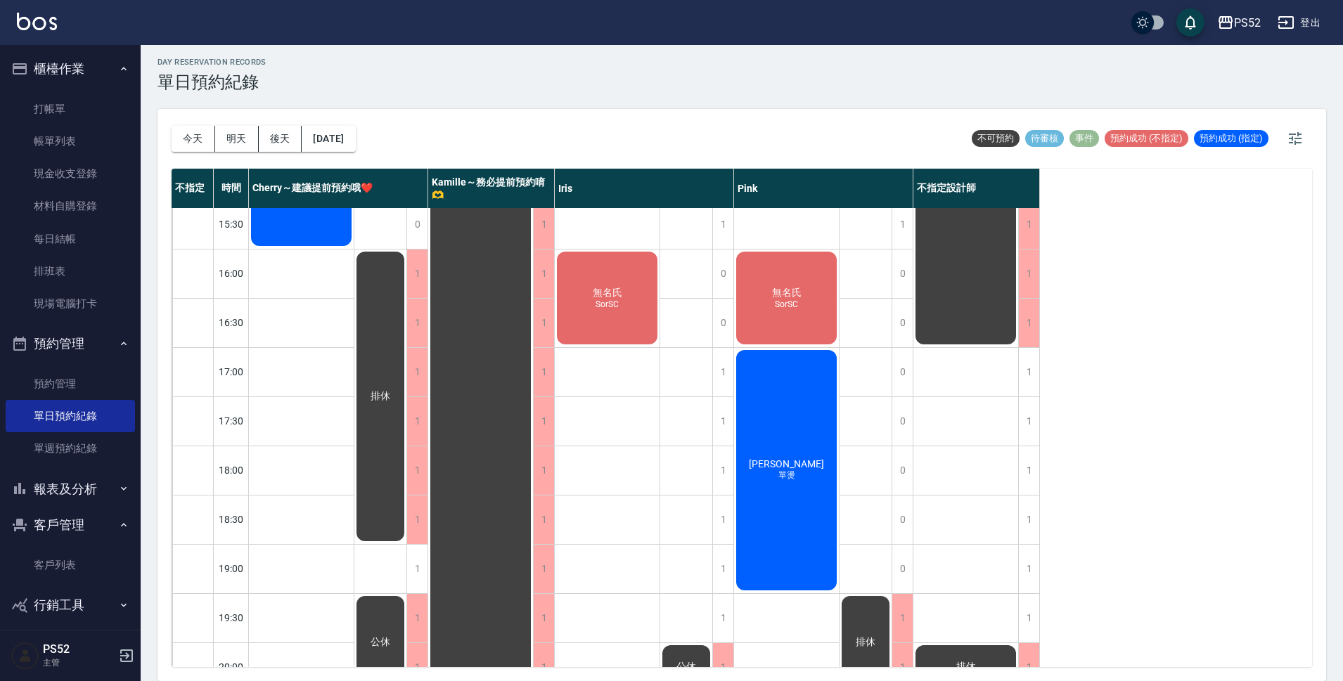
scroll to position [374, 0]
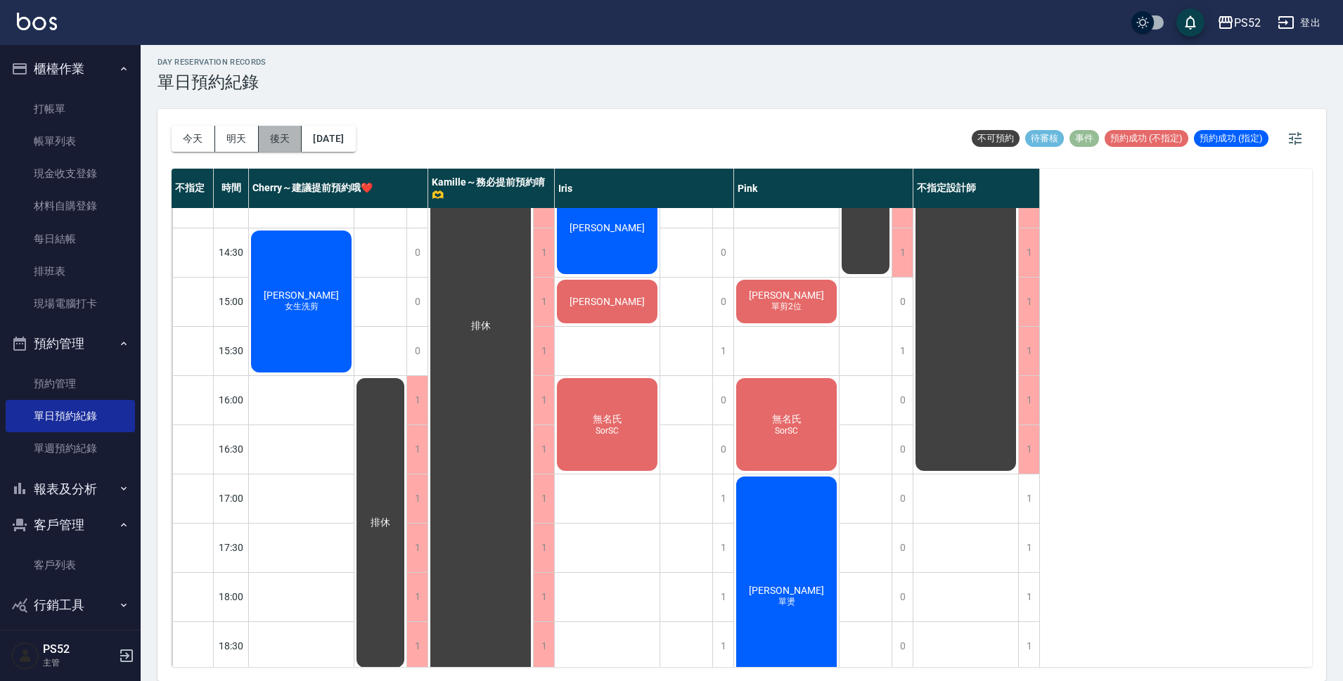
click at [286, 138] on button "後天" at bounding box center [281, 139] width 44 height 26
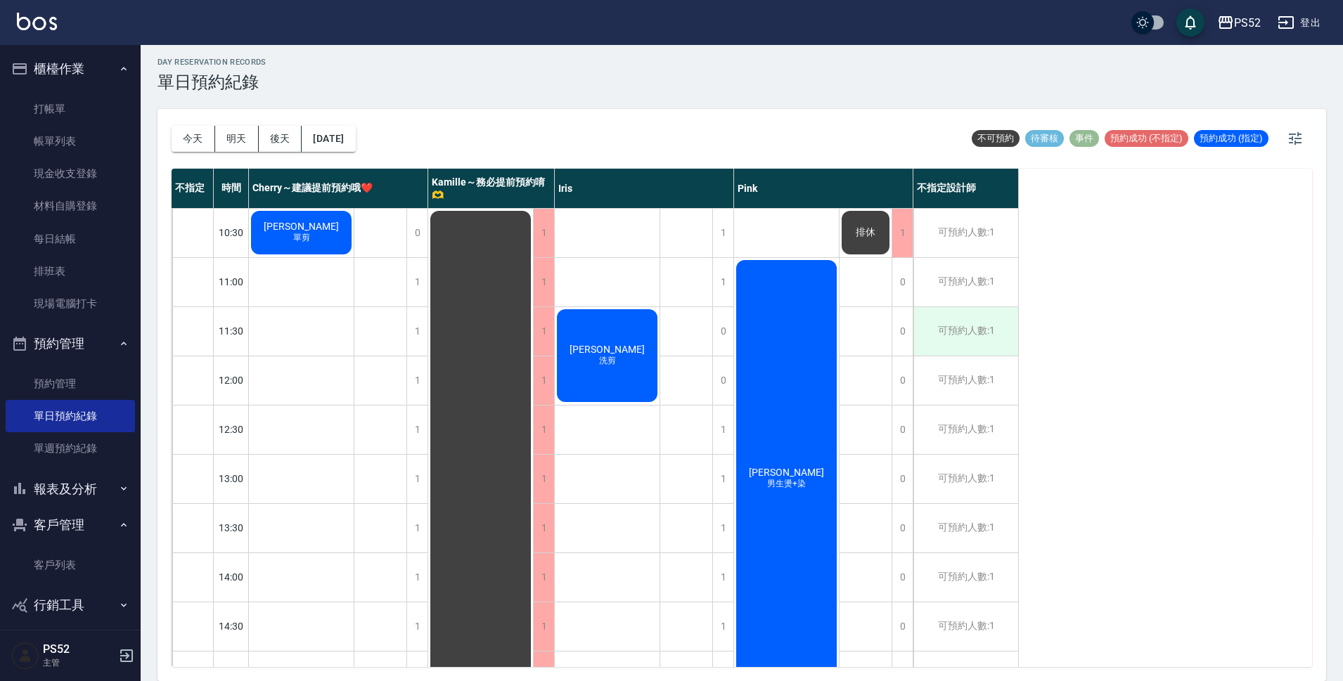
click at [989, 325] on div "可預約人數:1" at bounding box center [965, 331] width 105 height 49
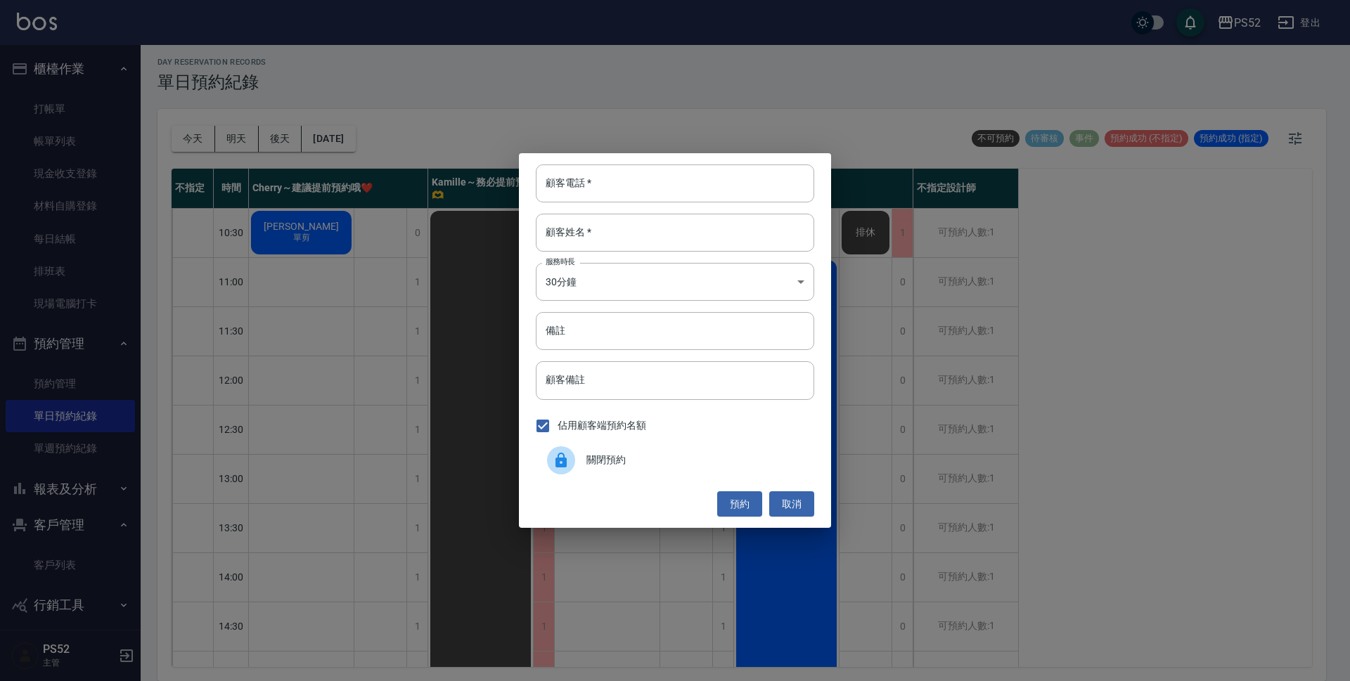
click at [711, 467] on span "關閉預約" at bounding box center [694, 460] width 217 height 15
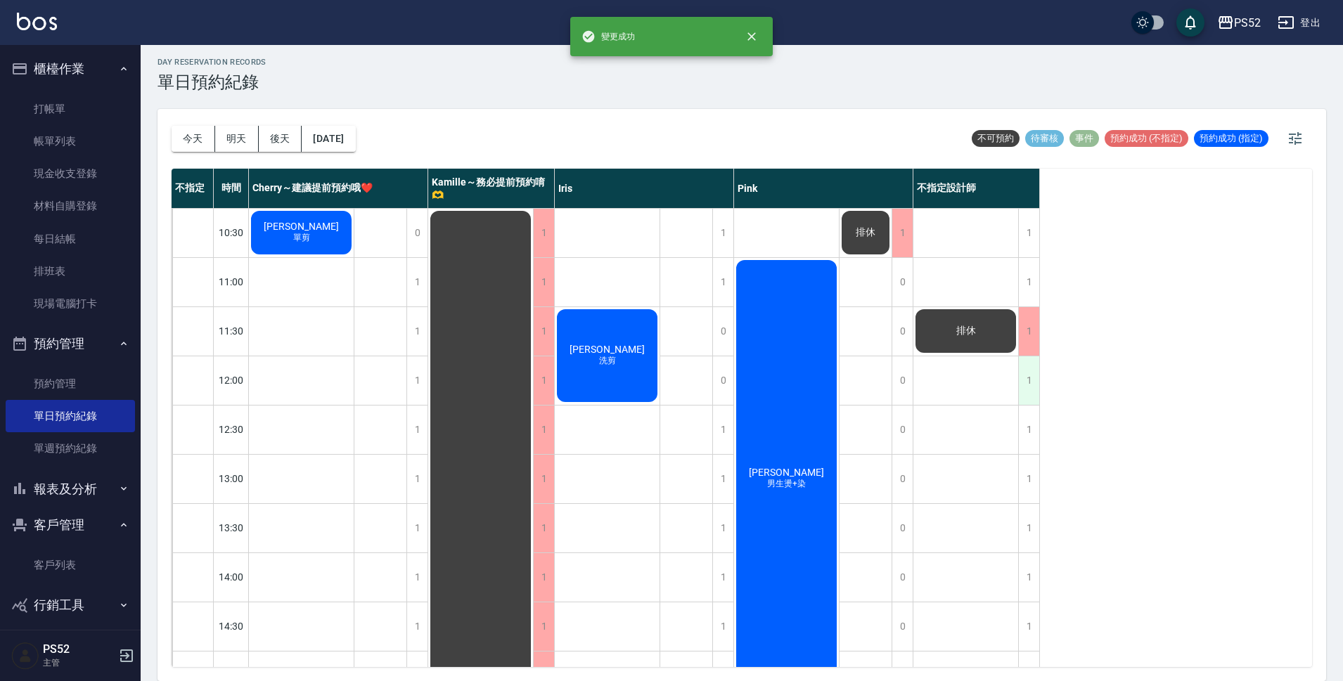
click at [1035, 379] on div "1" at bounding box center [1028, 380] width 21 height 49
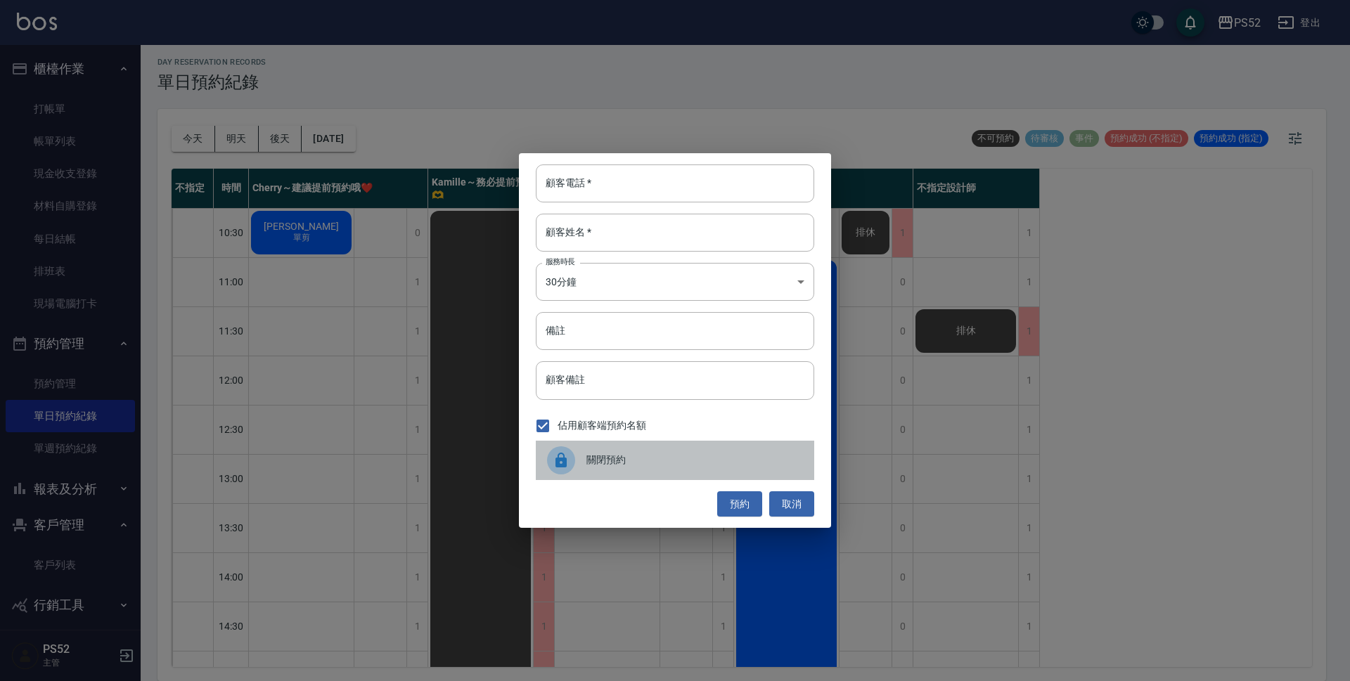
click at [725, 453] on span "關閉預約" at bounding box center [694, 460] width 217 height 15
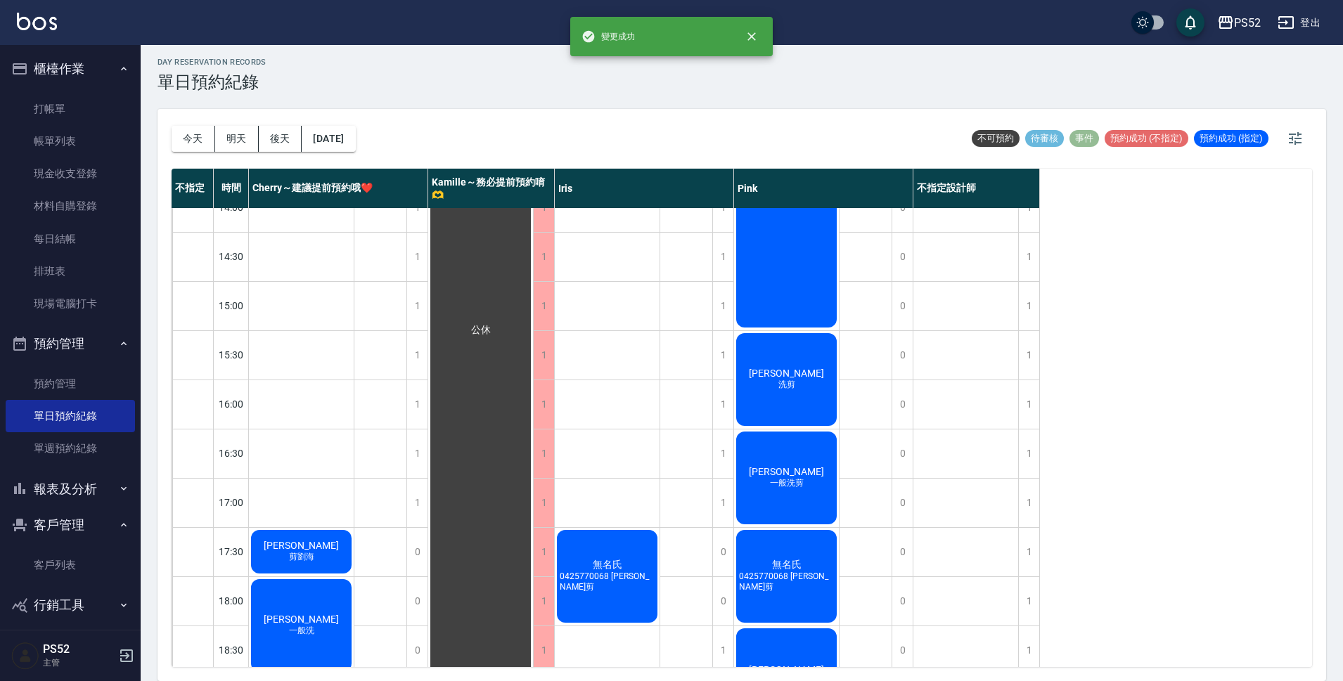
scroll to position [445, 0]
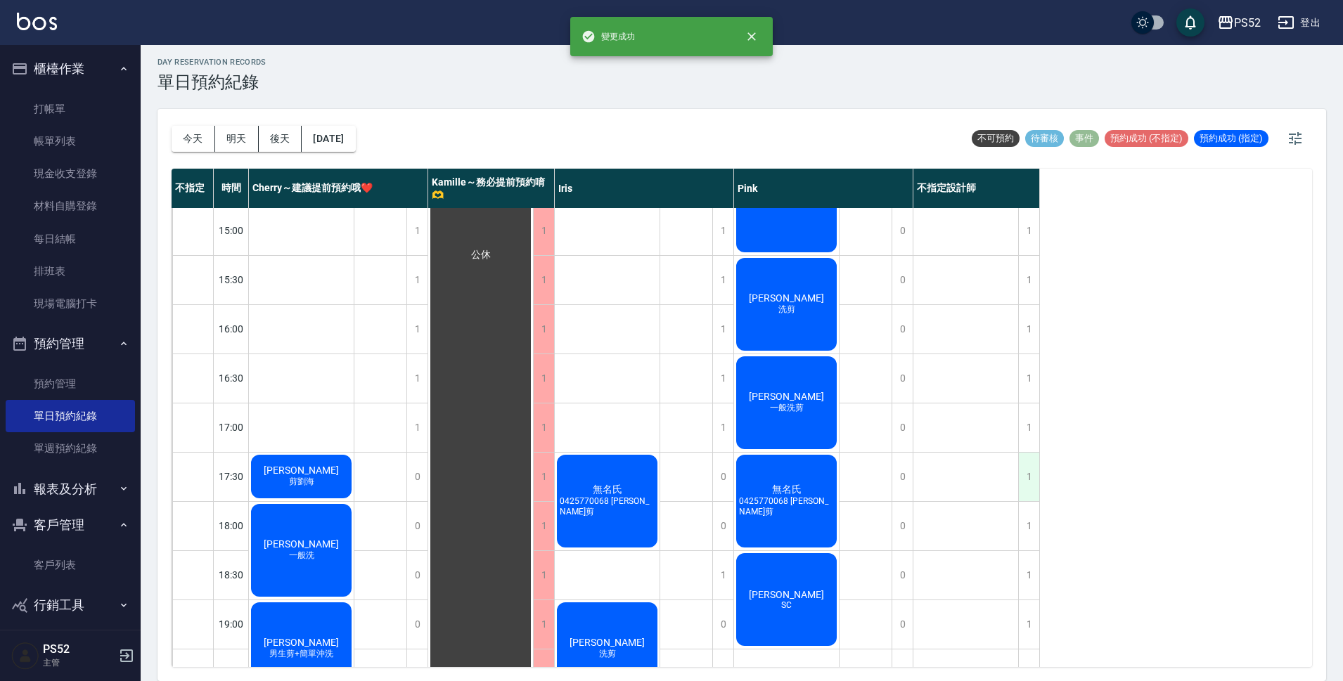
click at [1021, 470] on div "1" at bounding box center [1028, 477] width 21 height 49
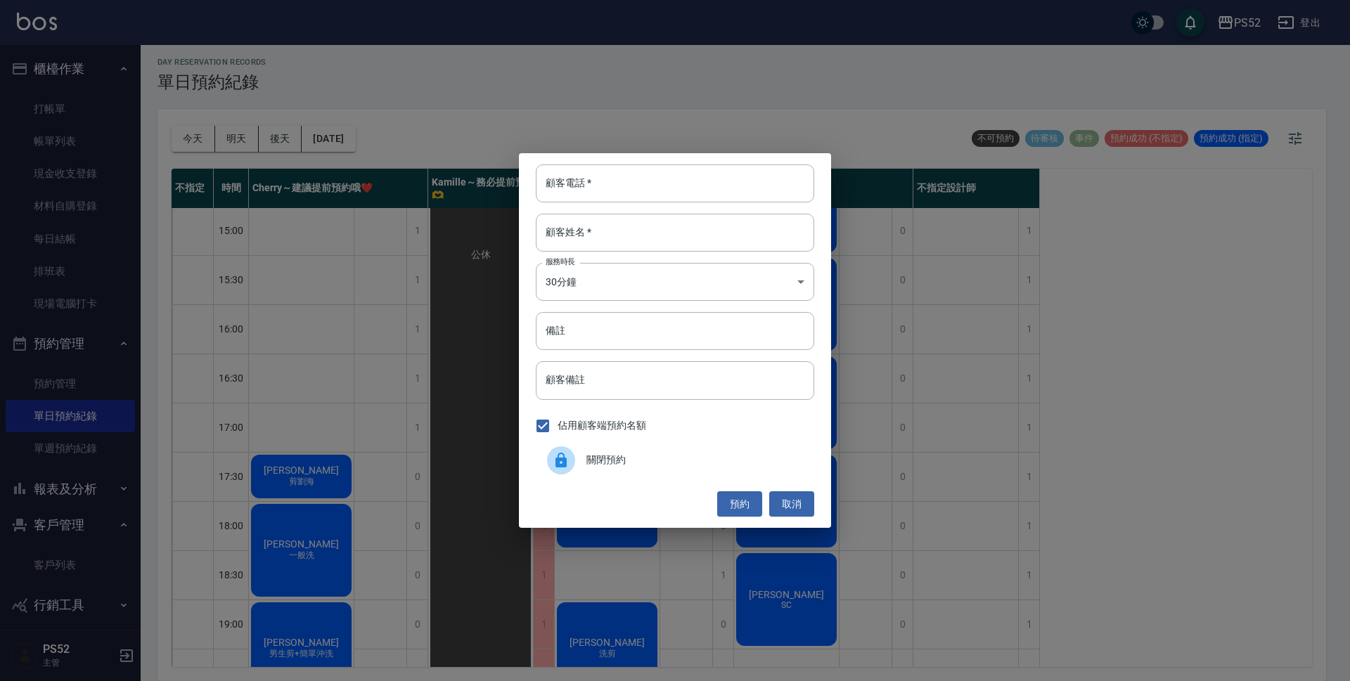
click at [663, 458] on span "關閉預約" at bounding box center [694, 460] width 217 height 15
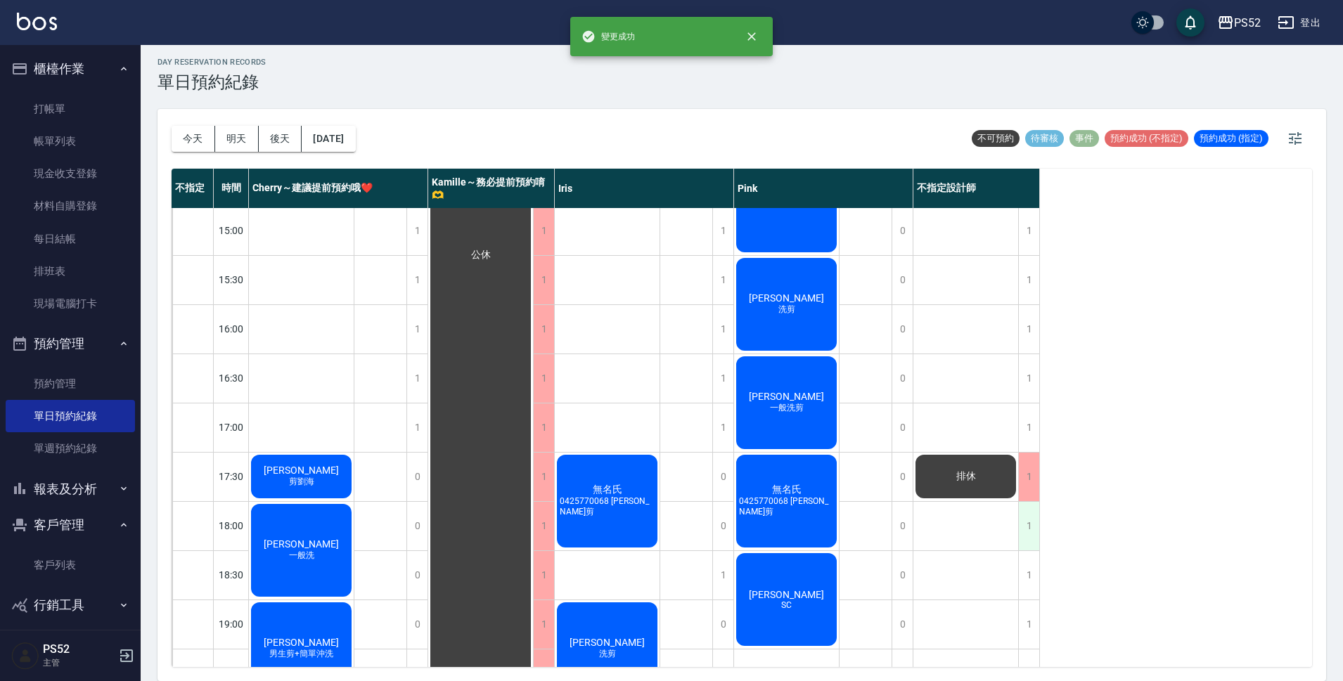
click at [1022, 532] on div "1" at bounding box center [1028, 526] width 21 height 49
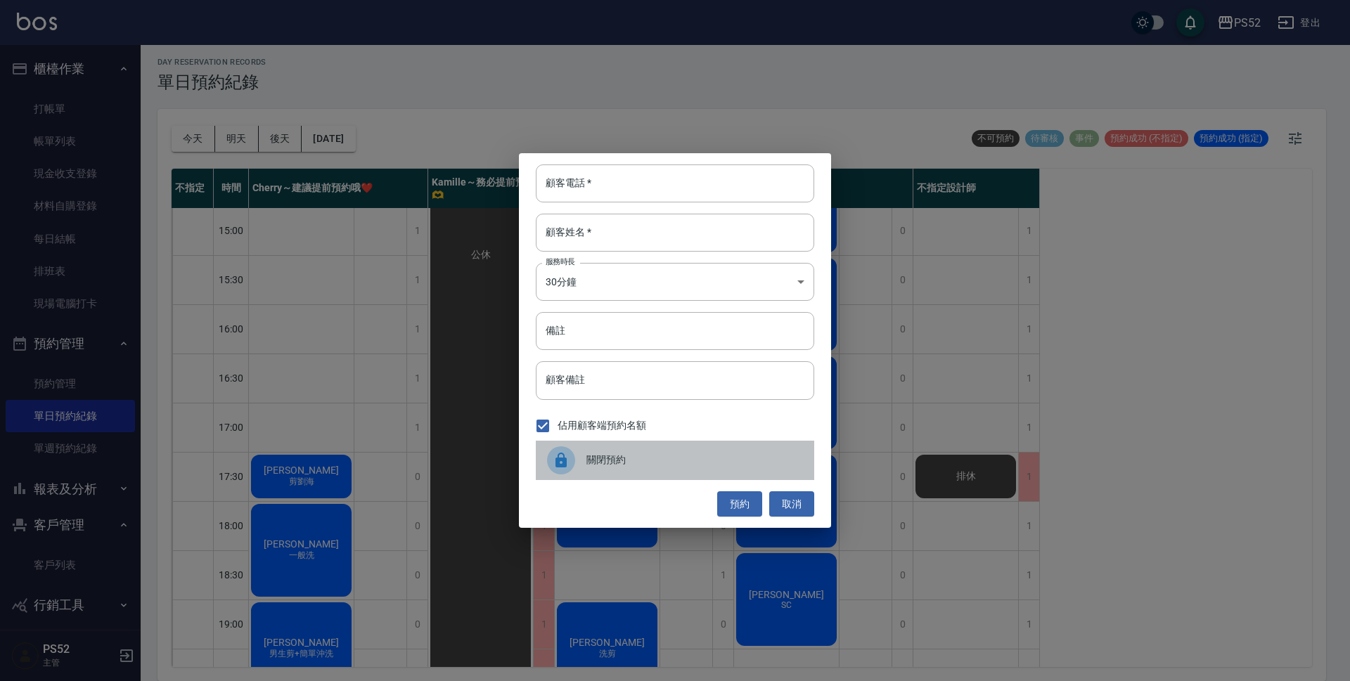
click at [730, 462] on span "關閉預約" at bounding box center [694, 460] width 217 height 15
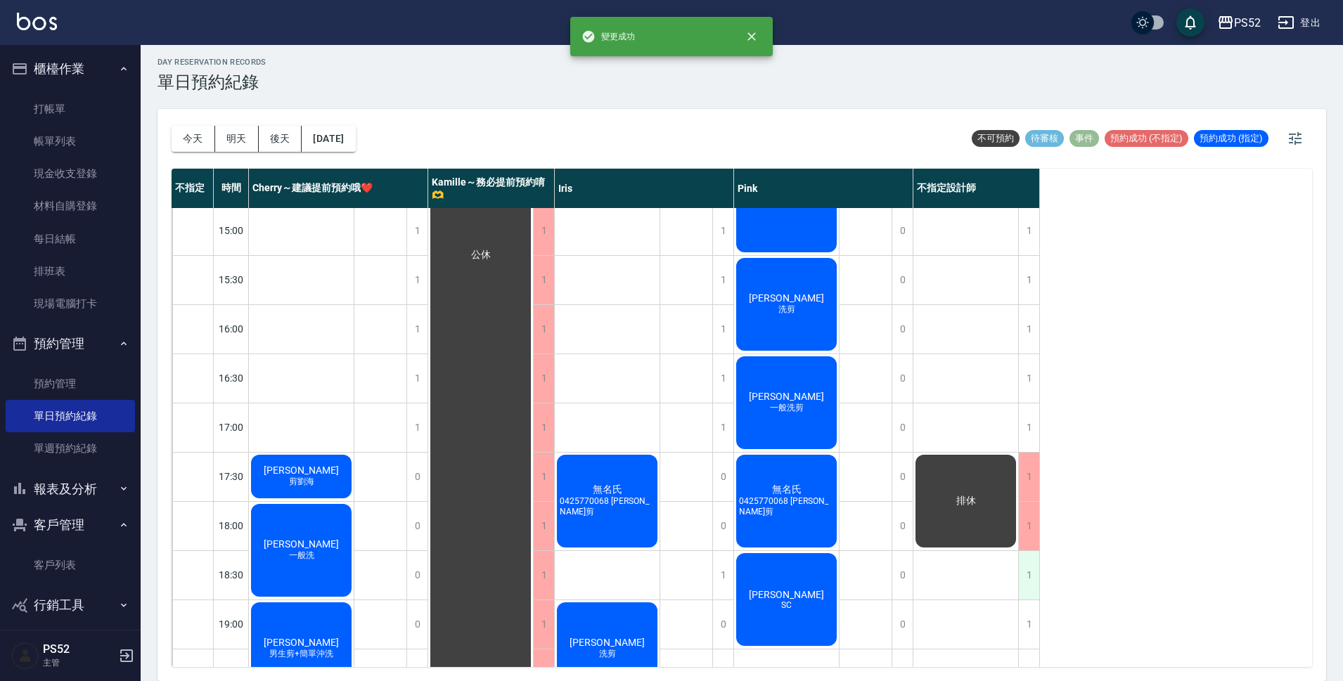
click at [1034, 585] on div "1" at bounding box center [1028, 575] width 21 height 49
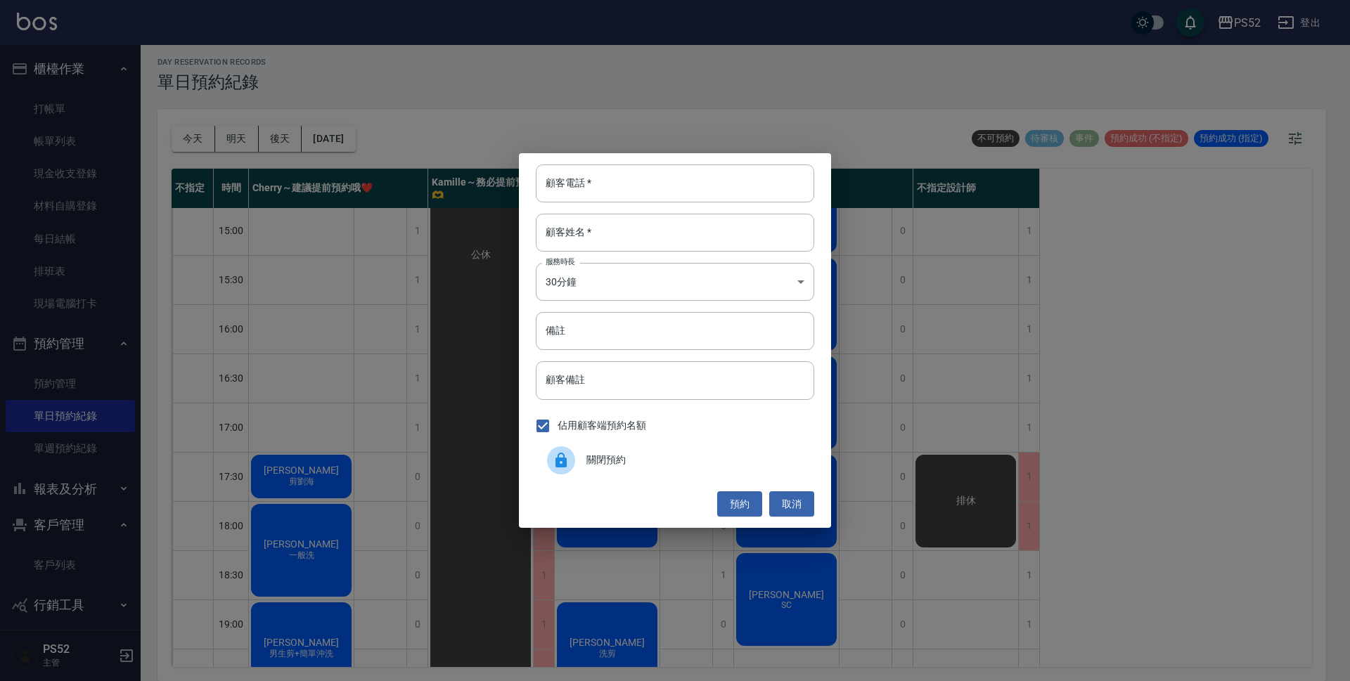
click at [677, 463] on span "關閉預約" at bounding box center [694, 460] width 217 height 15
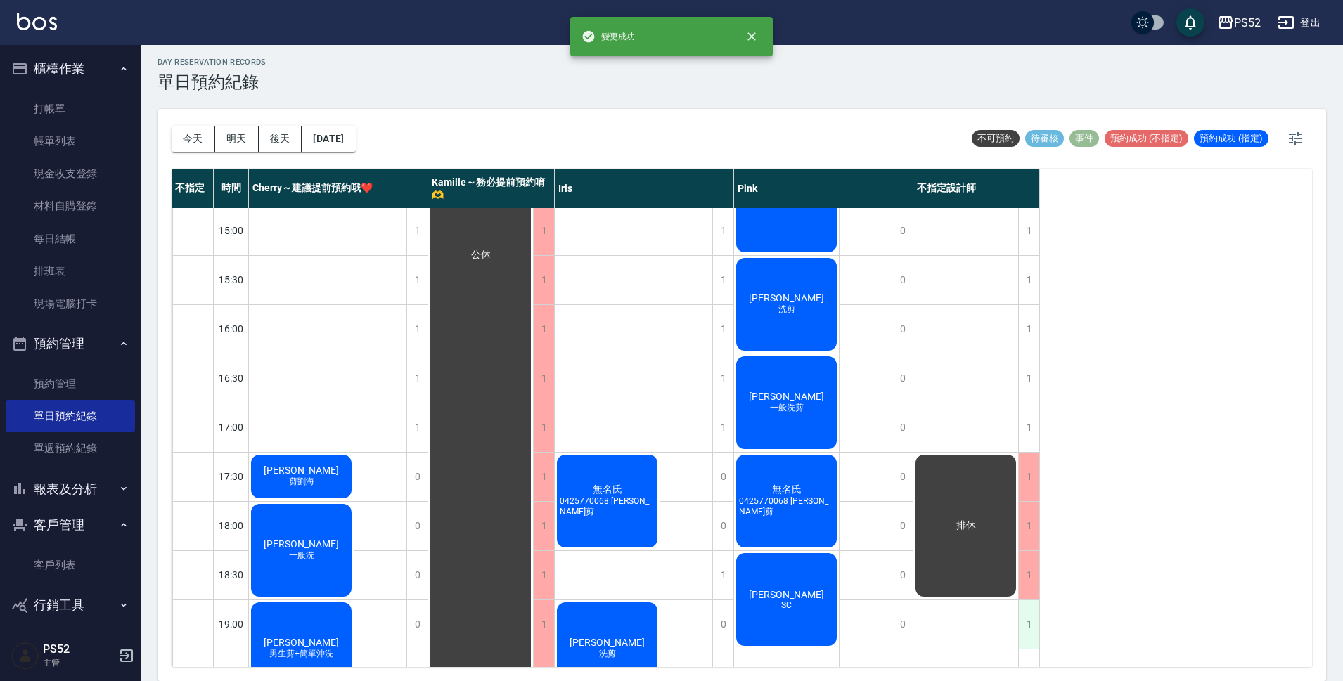
click at [1027, 632] on div "1" at bounding box center [1028, 624] width 21 height 49
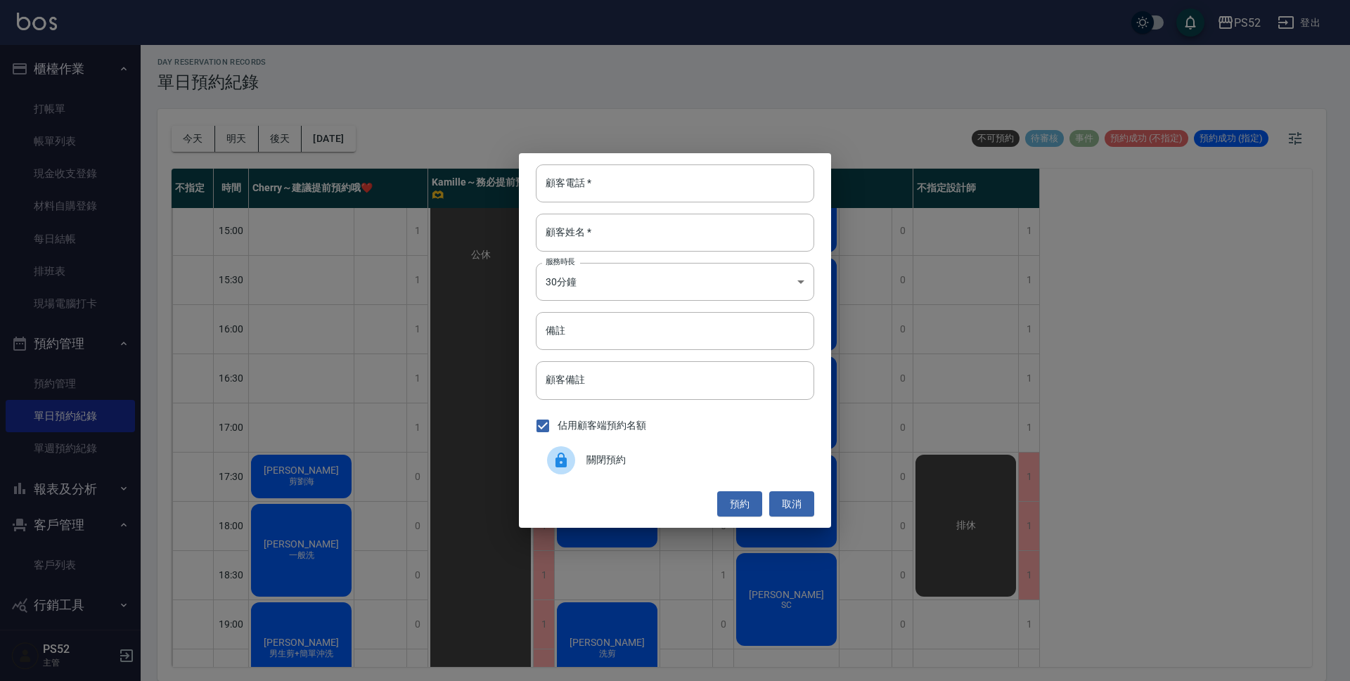
click at [630, 465] on span "關閉預約" at bounding box center [694, 460] width 217 height 15
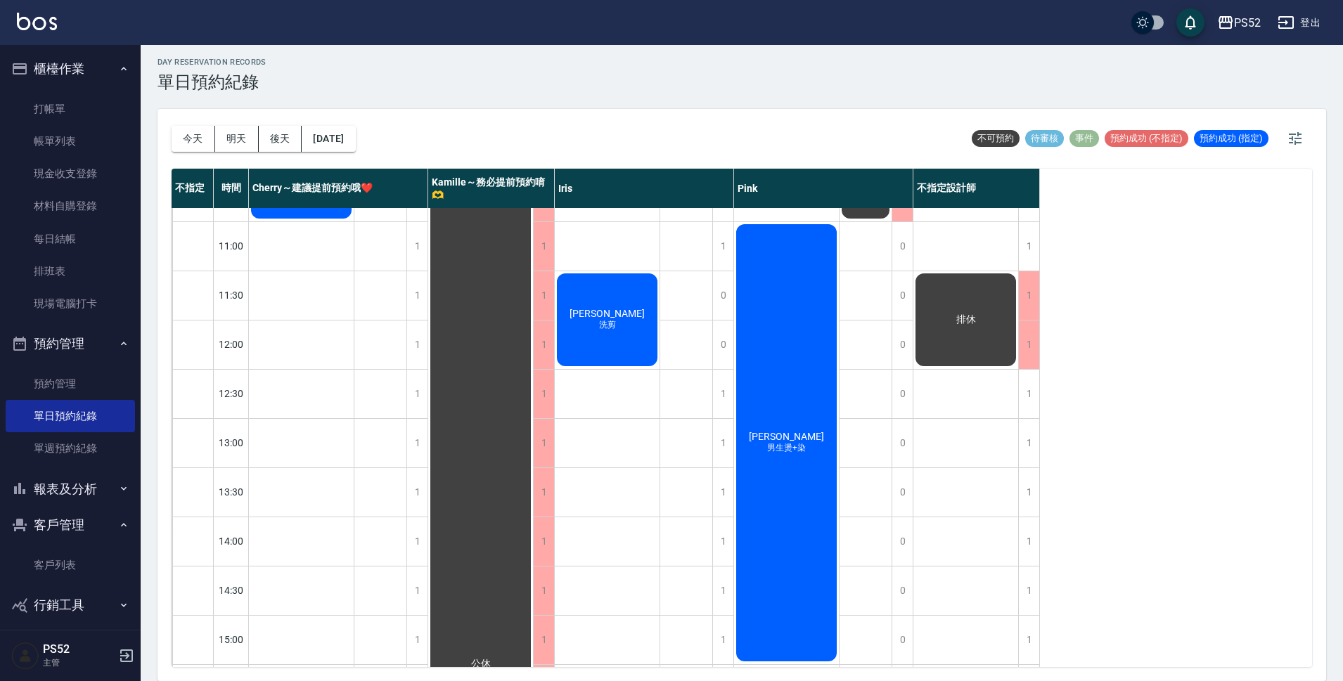
scroll to position [0, 0]
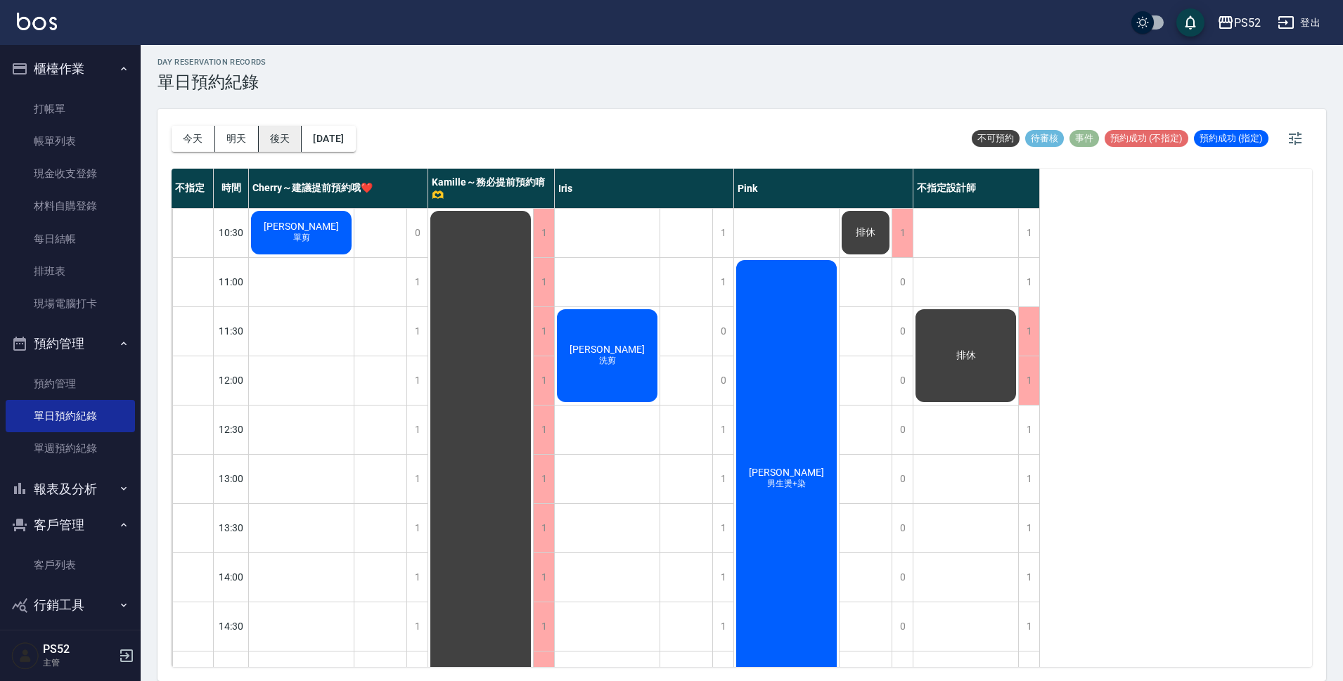
click at [291, 133] on button "後天" at bounding box center [281, 139] width 44 height 26
click at [355, 133] on button "[DATE]" at bounding box center [328, 139] width 53 height 26
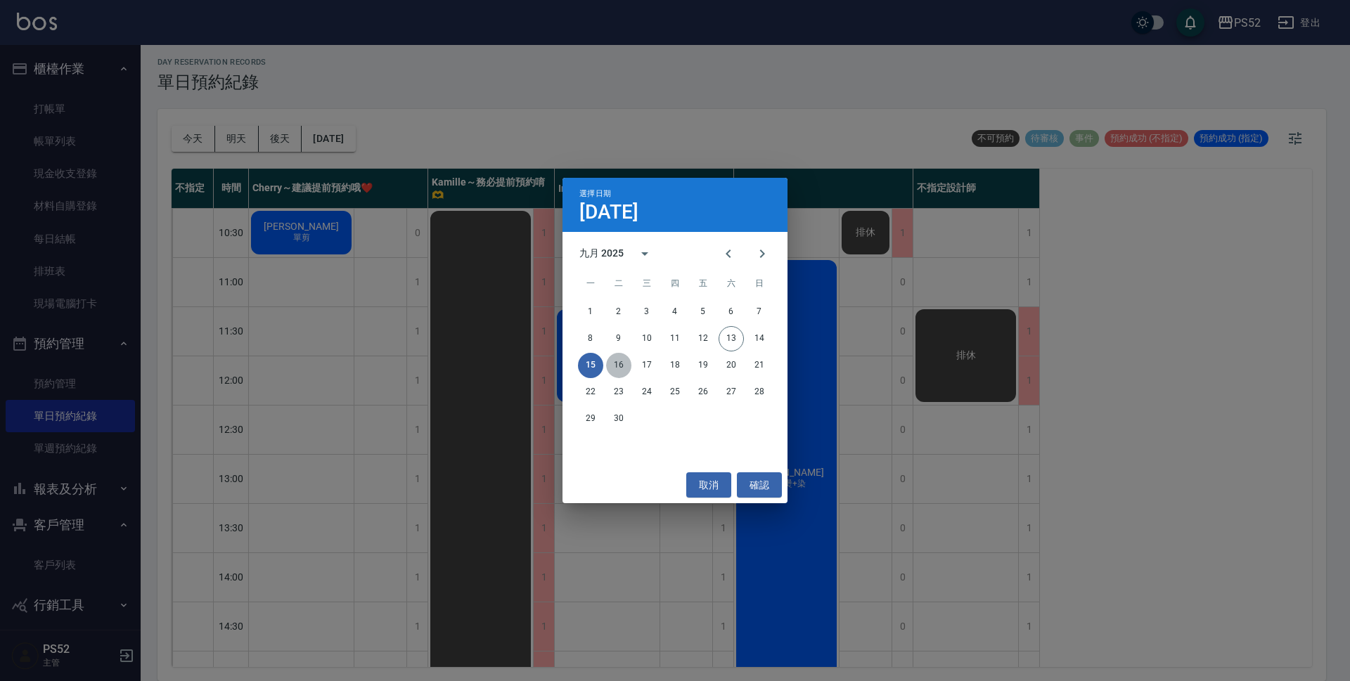
click at [628, 360] on button "16" at bounding box center [618, 365] width 25 height 25
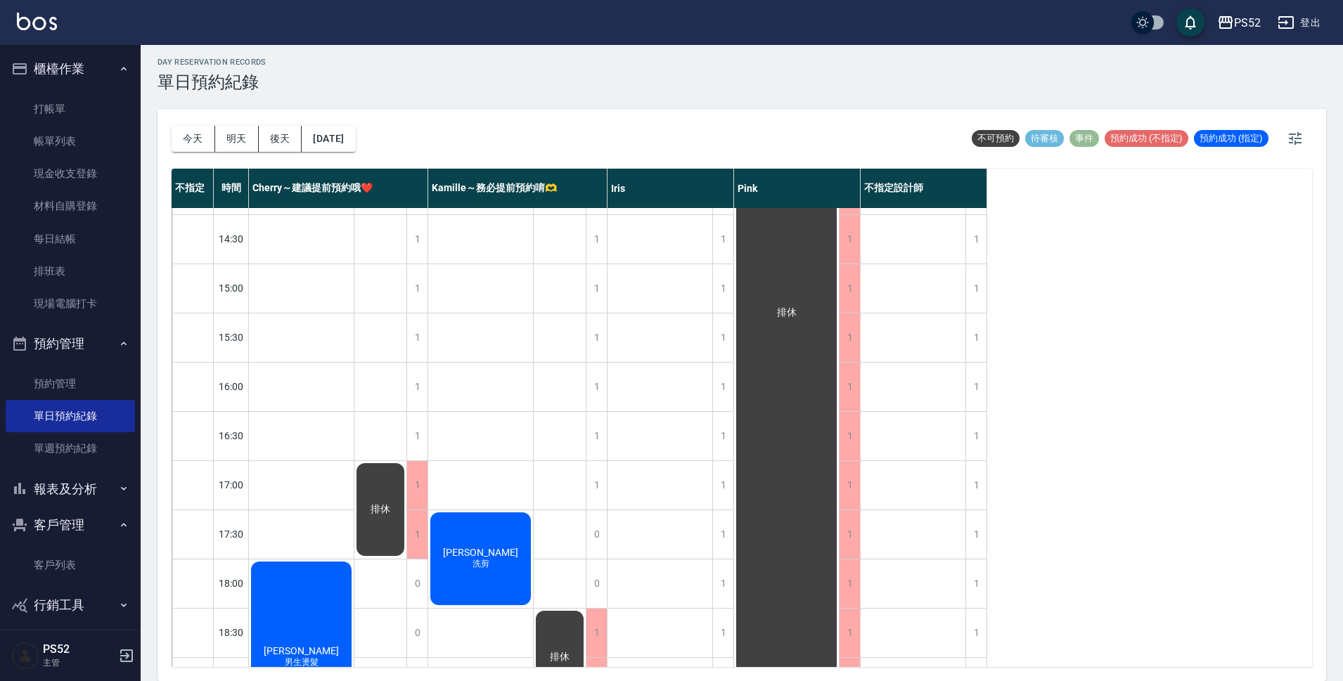
scroll to position [399, 0]
